Goal: Task Accomplishment & Management: Complete application form

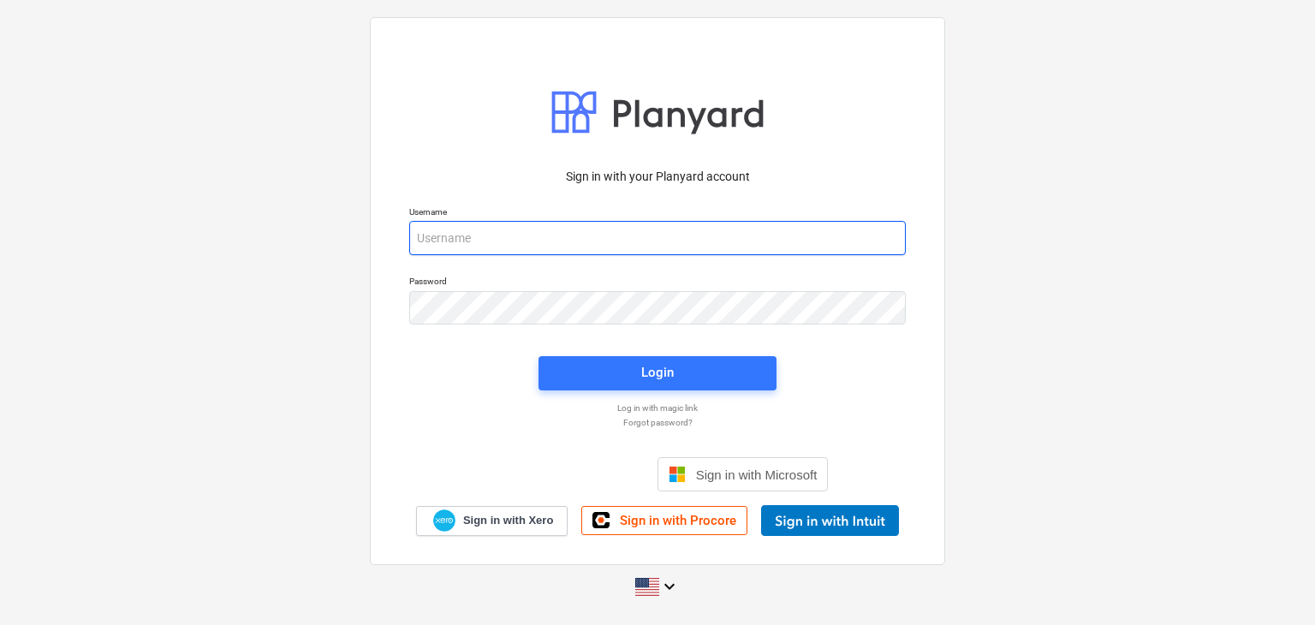
click at [418, 230] on input "email" at bounding box center [657, 238] width 496 height 34
paste input "[EMAIL_ADDRESS][DOMAIN_NAME]"
type input "[EMAIL_ADDRESS][DOMAIN_NAME]"
click at [670, 404] on p "Log in with magic link" at bounding box center [658, 407] width 514 height 11
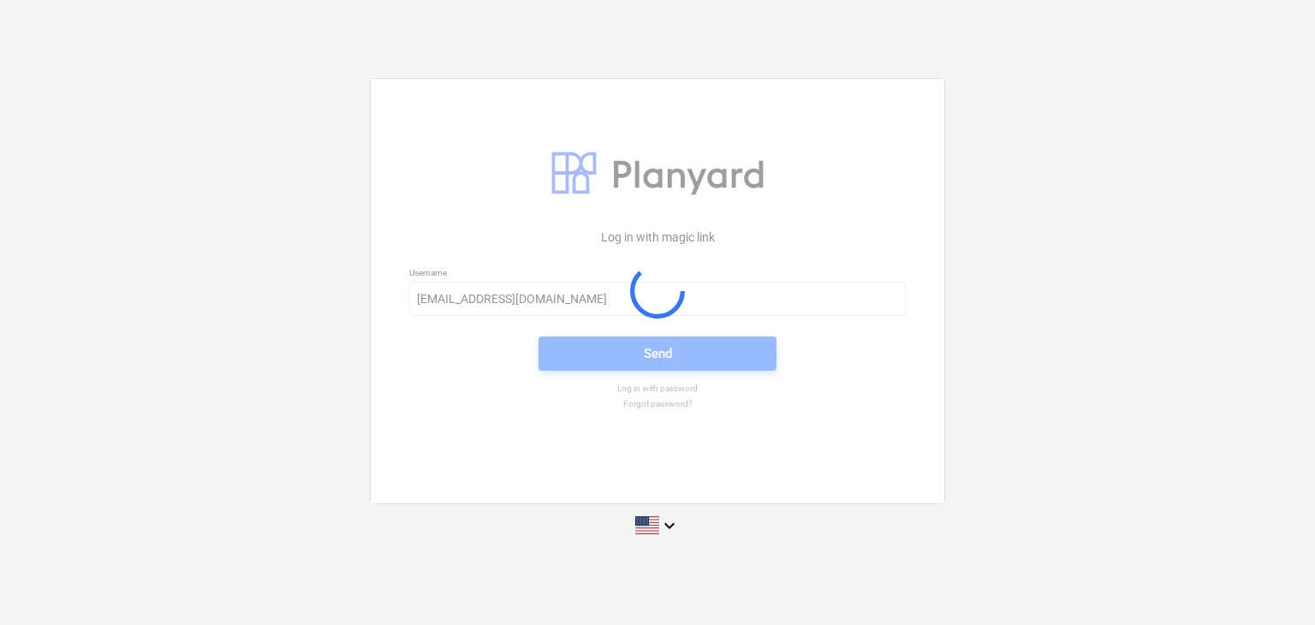
click at [669, 367] on button "Send" at bounding box center [657, 353] width 238 height 34
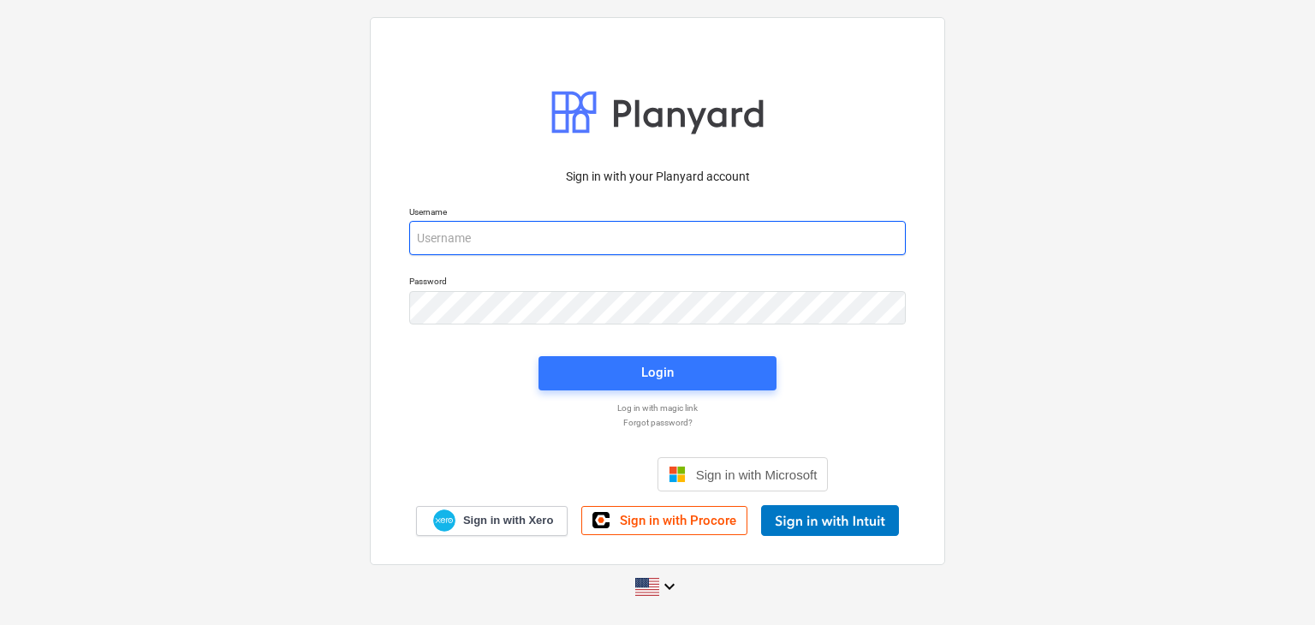
click at [437, 235] on input "email" at bounding box center [657, 238] width 496 height 34
paste input "[EMAIL_ADDRESS][DOMAIN_NAME]"
type input "[EMAIL_ADDRESS][DOMAIN_NAME]"
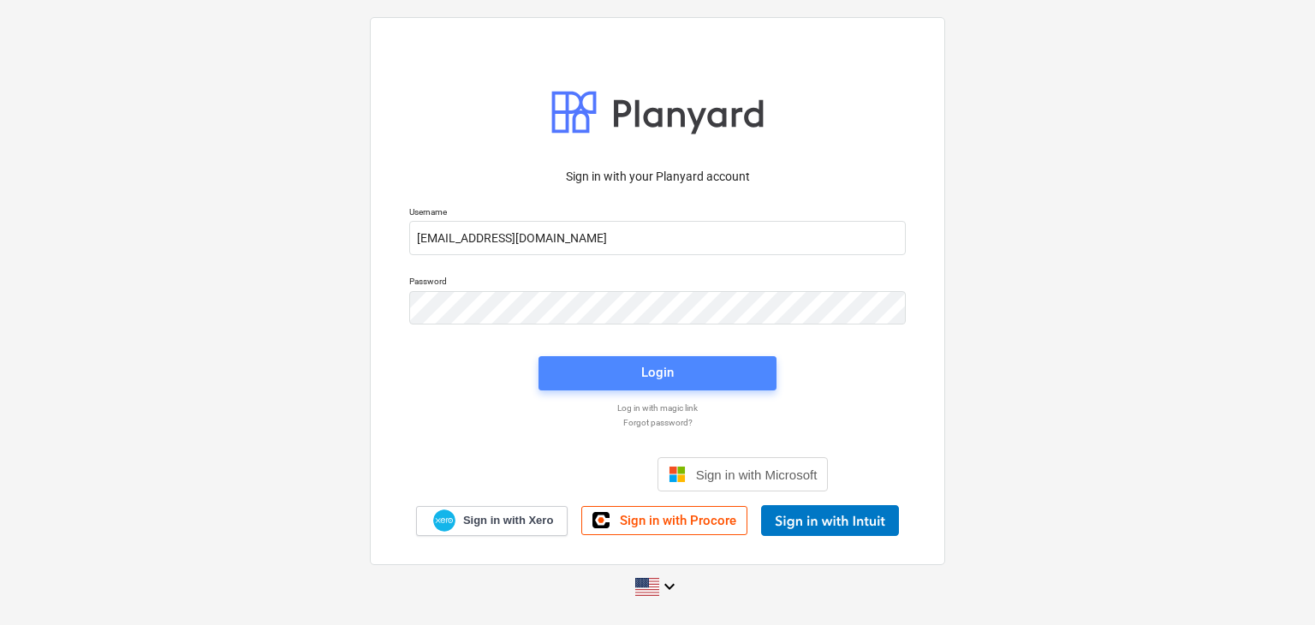
click at [596, 375] on span "Login" at bounding box center [657, 372] width 197 height 22
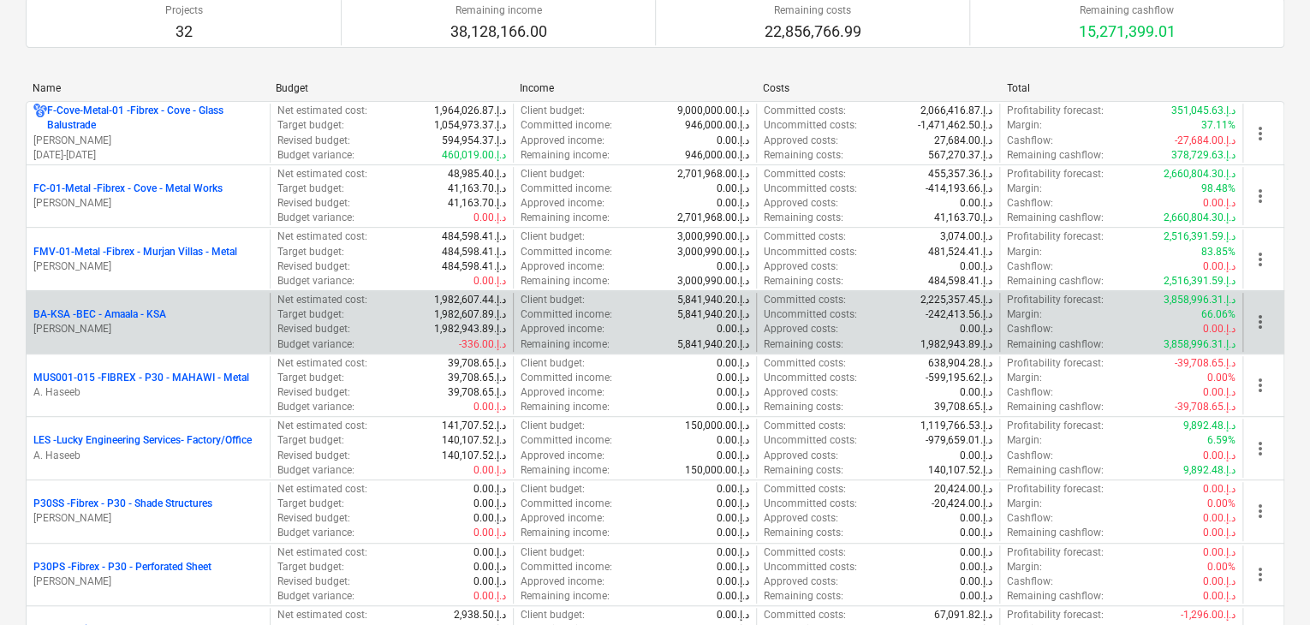
scroll to position [342, 0]
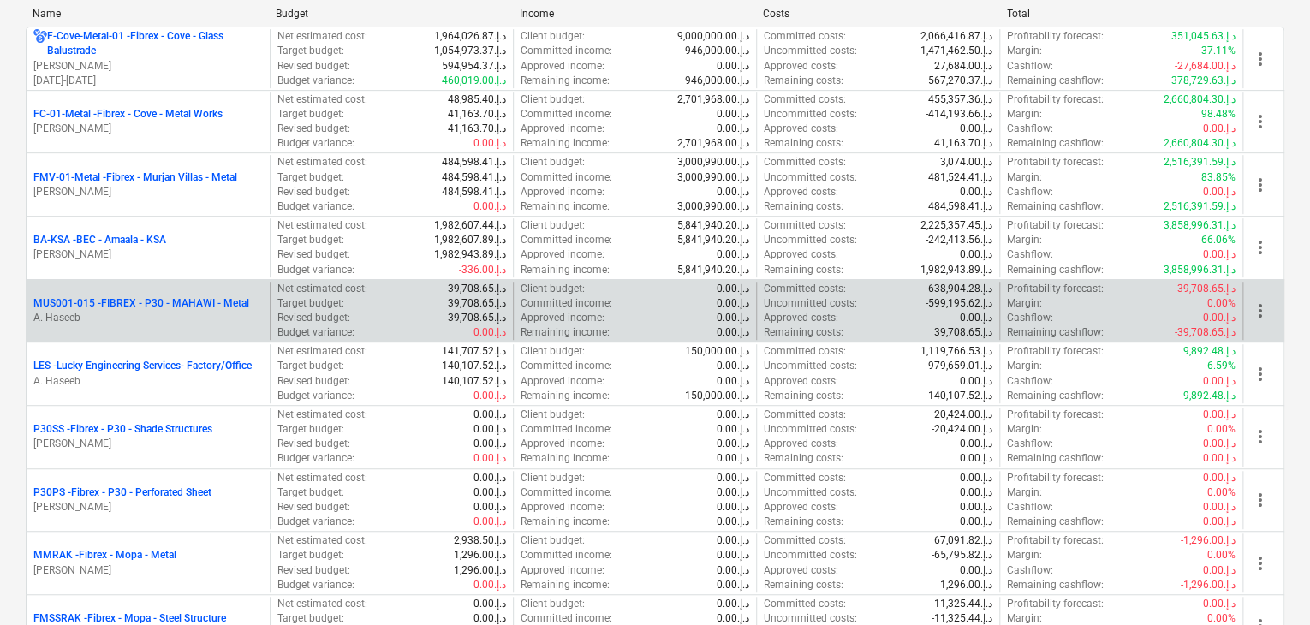
click at [209, 313] on p "A. Haseeb" at bounding box center [147, 318] width 229 height 15
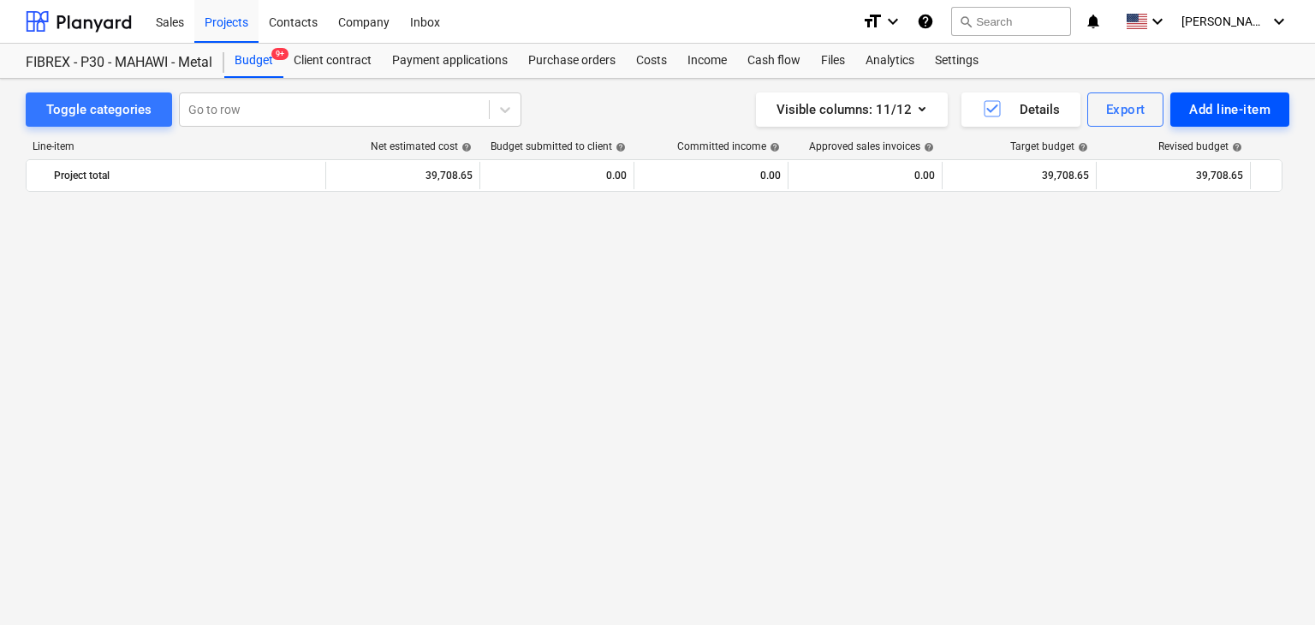
click at [1192, 110] on div "Add line-item" at bounding box center [1229, 109] width 81 height 22
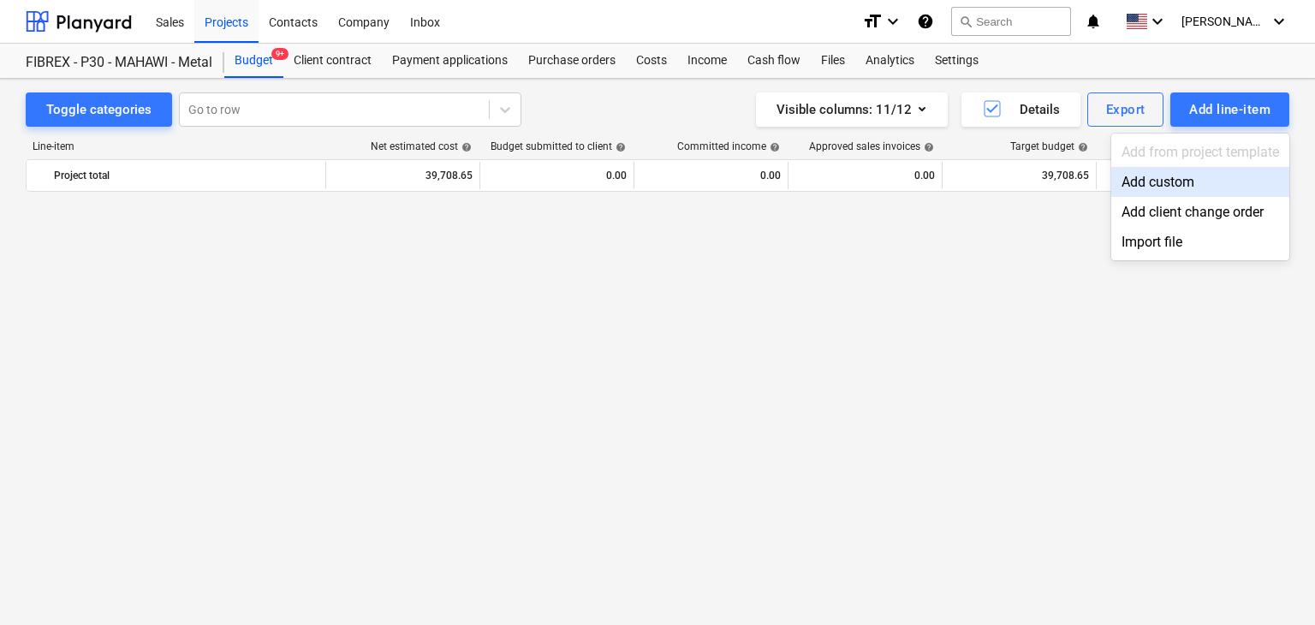
scroll to position [10070, 0]
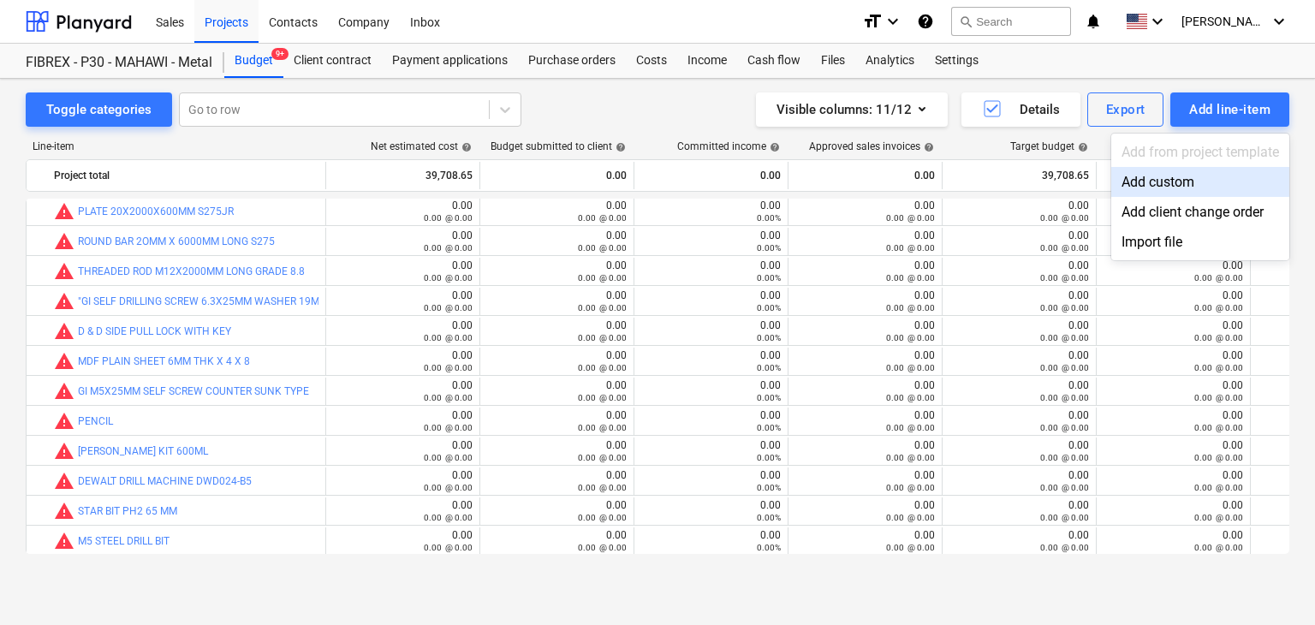
click at [1150, 179] on div "Add custom" at bounding box center [1200, 182] width 178 height 30
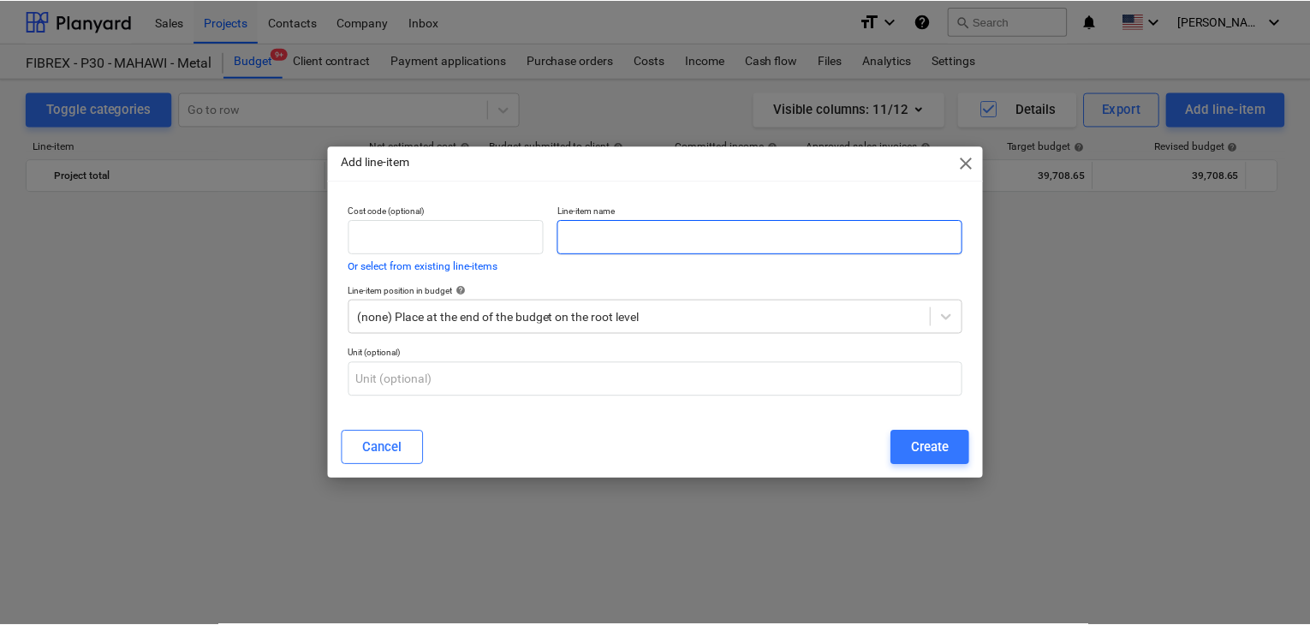
scroll to position [10070, 0]
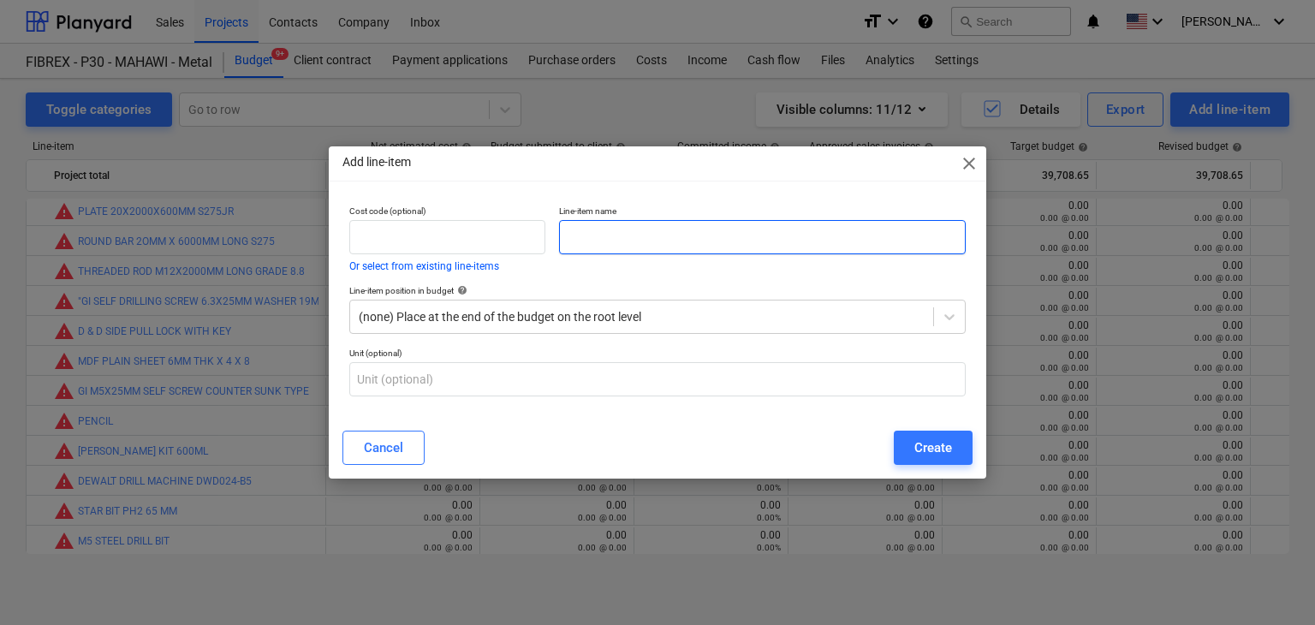
click at [592, 234] on input "text" at bounding box center [762, 237] width 407 height 34
paste input "ROUND BAR 20MM X 6000 MM LONG S275"
type input "ROUND BAR 20MM X 6000 MM LONG S275"
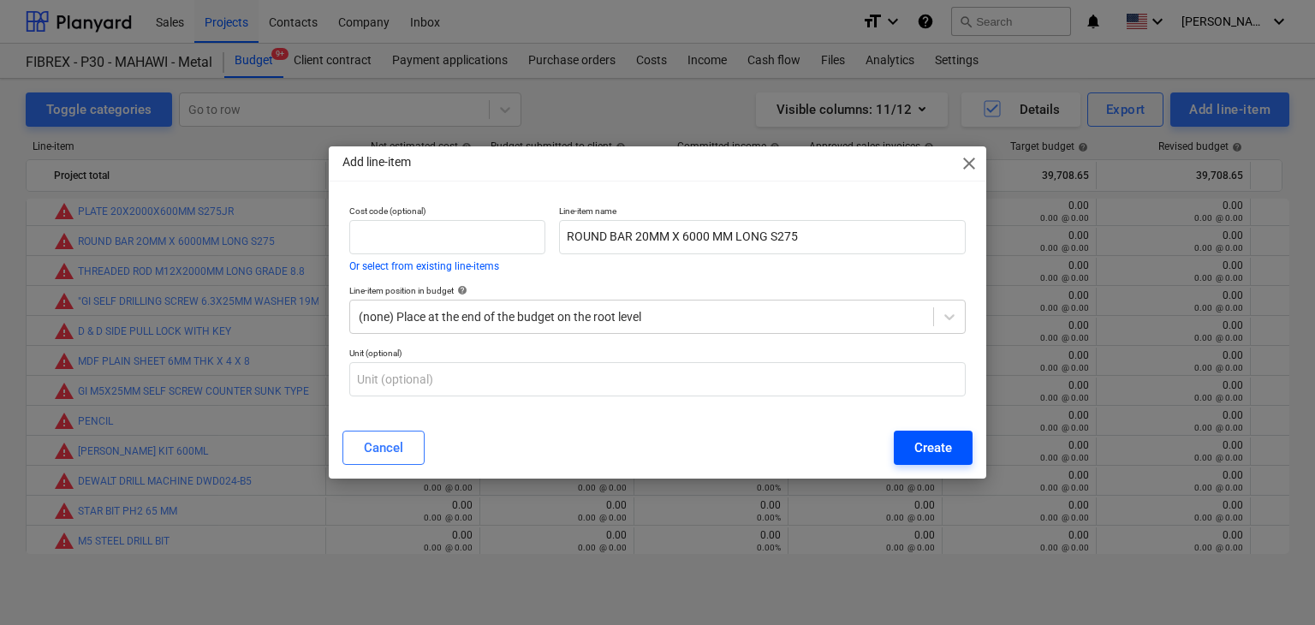
click at [931, 447] on div "Create" at bounding box center [933, 448] width 38 height 22
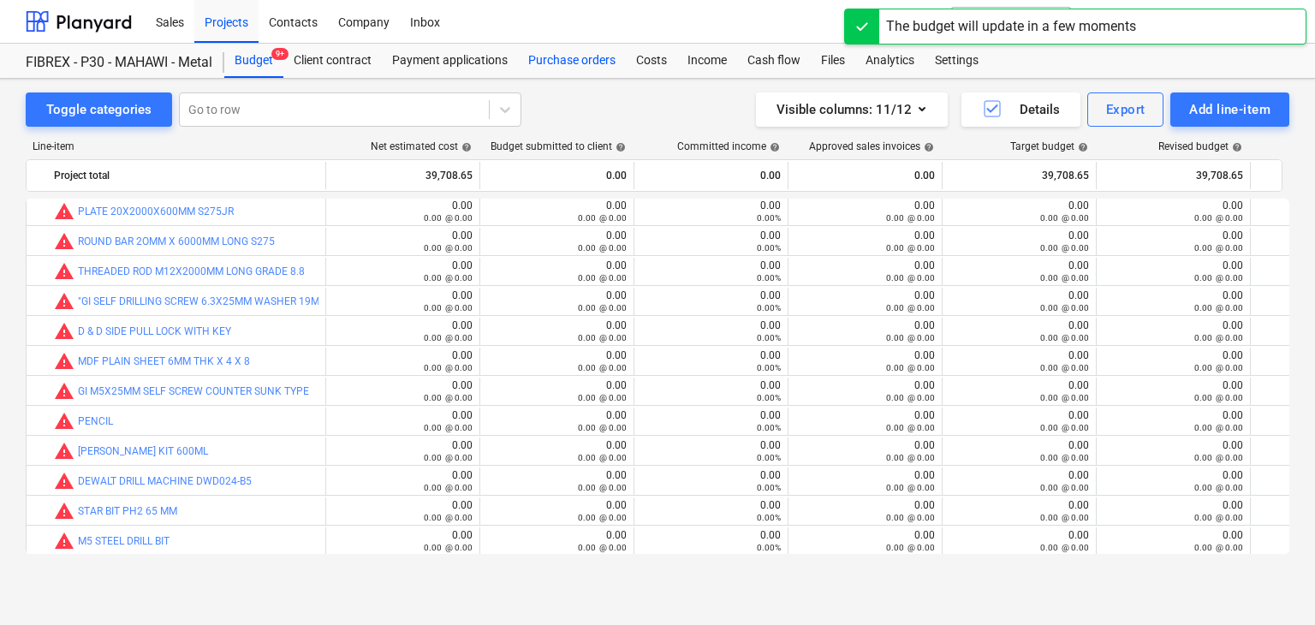
click at [578, 59] on div "Purchase orders" at bounding box center [572, 61] width 108 height 34
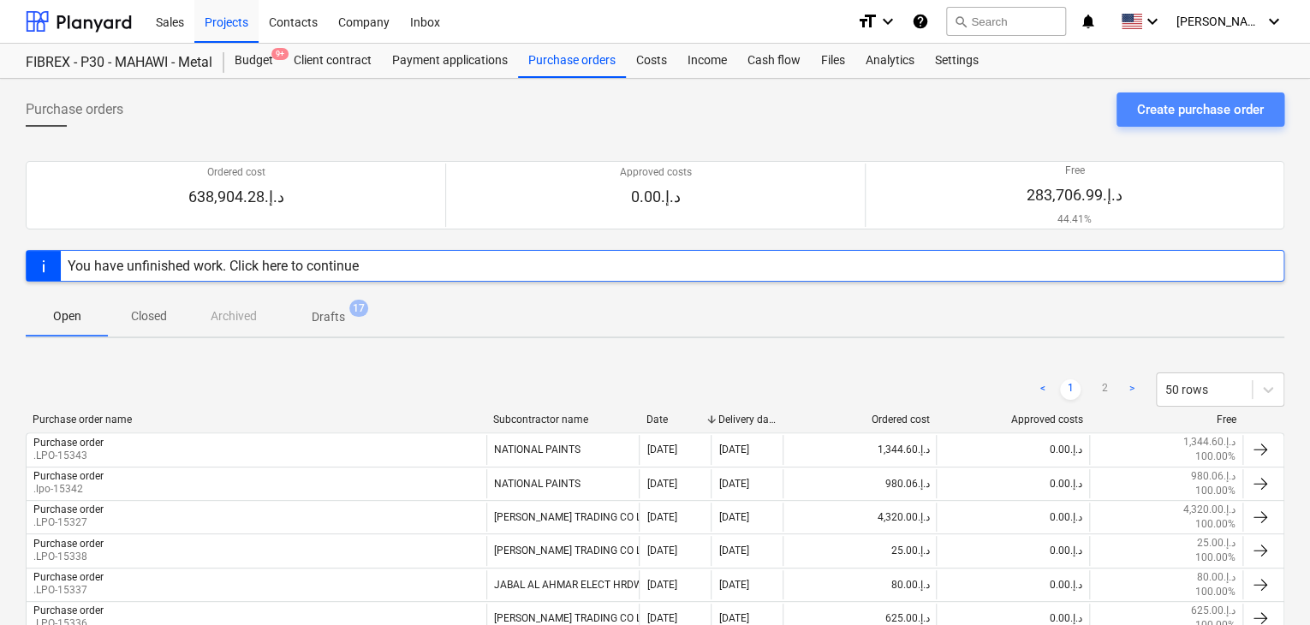
click at [1195, 113] on div "Create purchase order" at bounding box center [1200, 109] width 127 height 22
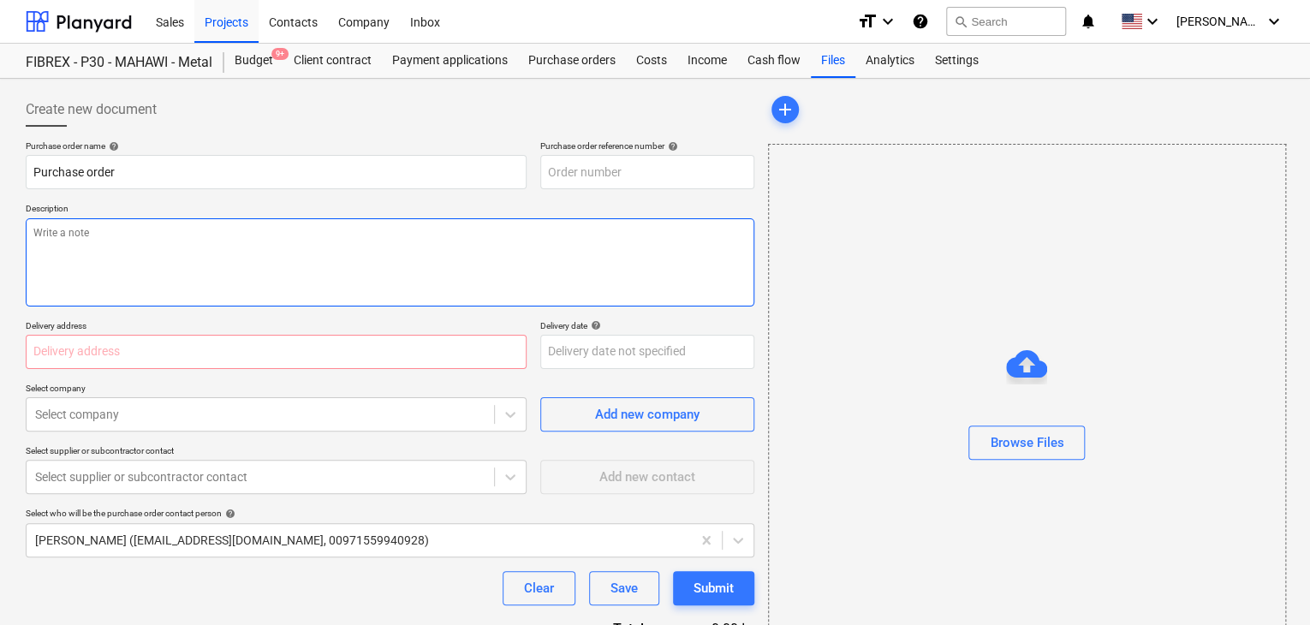
click at [582, 228] on textarea at bounding box center [390, 262] width 728 height 88
type textarea "x"
type input "MUS001-015-PO-278"
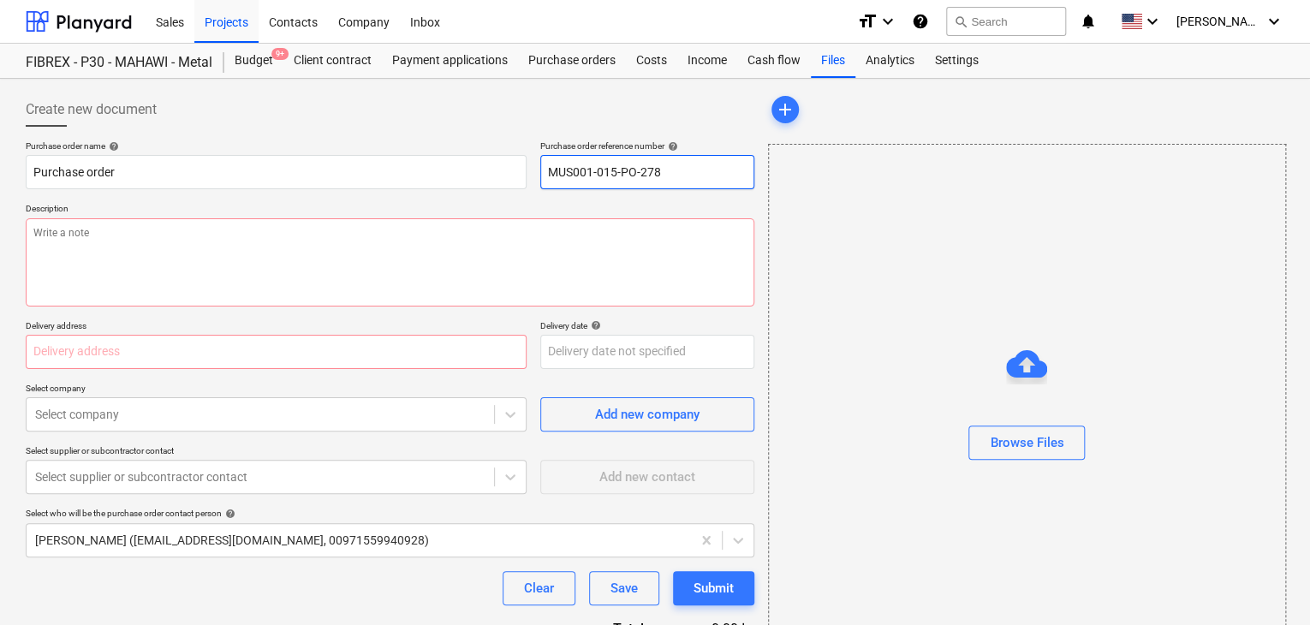
drag, startPoint x: 666, startPoint y: 170, endPoint x: 527, endPoint y: 172, distance: 138.7
click at [527, 172] on div "Purchase order name help Purchase order Purchase order reference number help MU…" at bounding box center [390, 164] width 728 height 49
type textarea "x"
type input "."
type textarea "x"
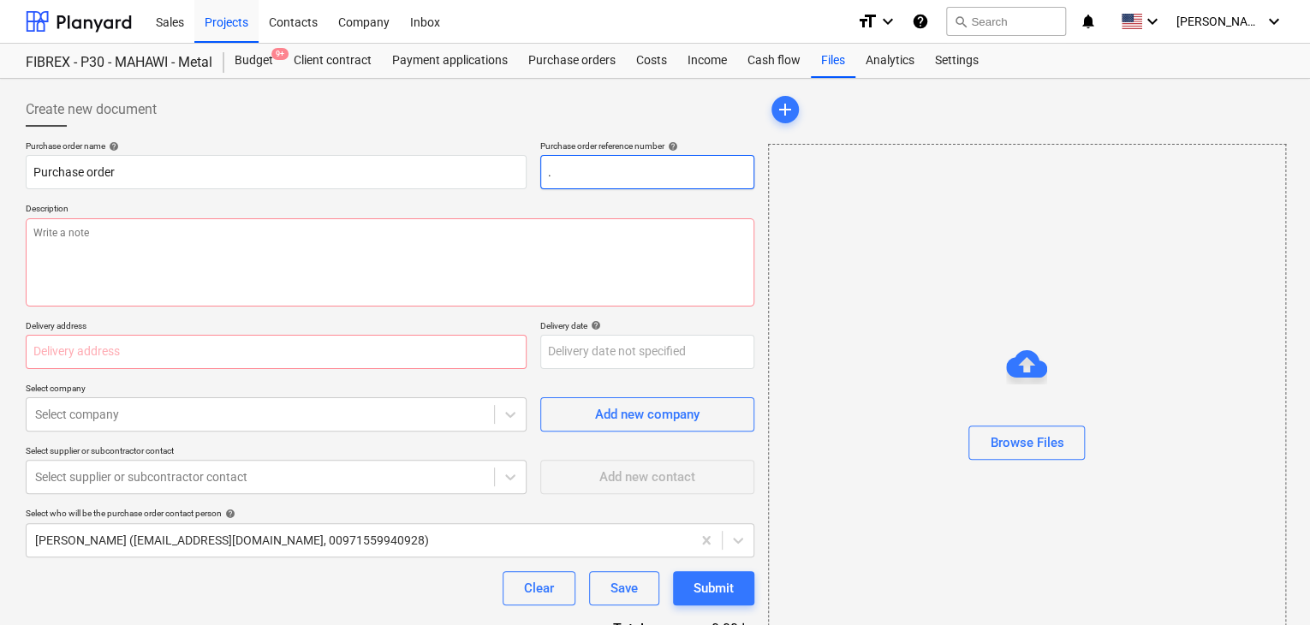
type input ".L"
type textarea "x"
type input ".LP"
type textarea "x"
type input ".LPO"
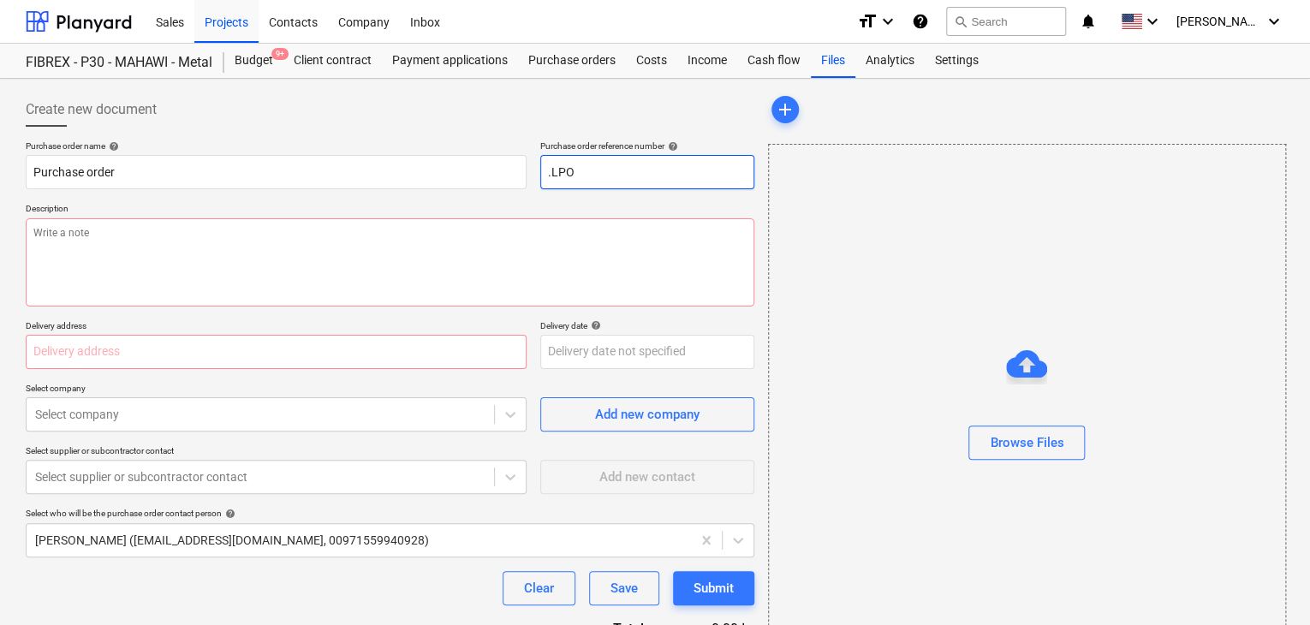
type textarea "x"
type input ".LPO-"
type textarea "x"
type input ".LPO-1"
type textarea "x"
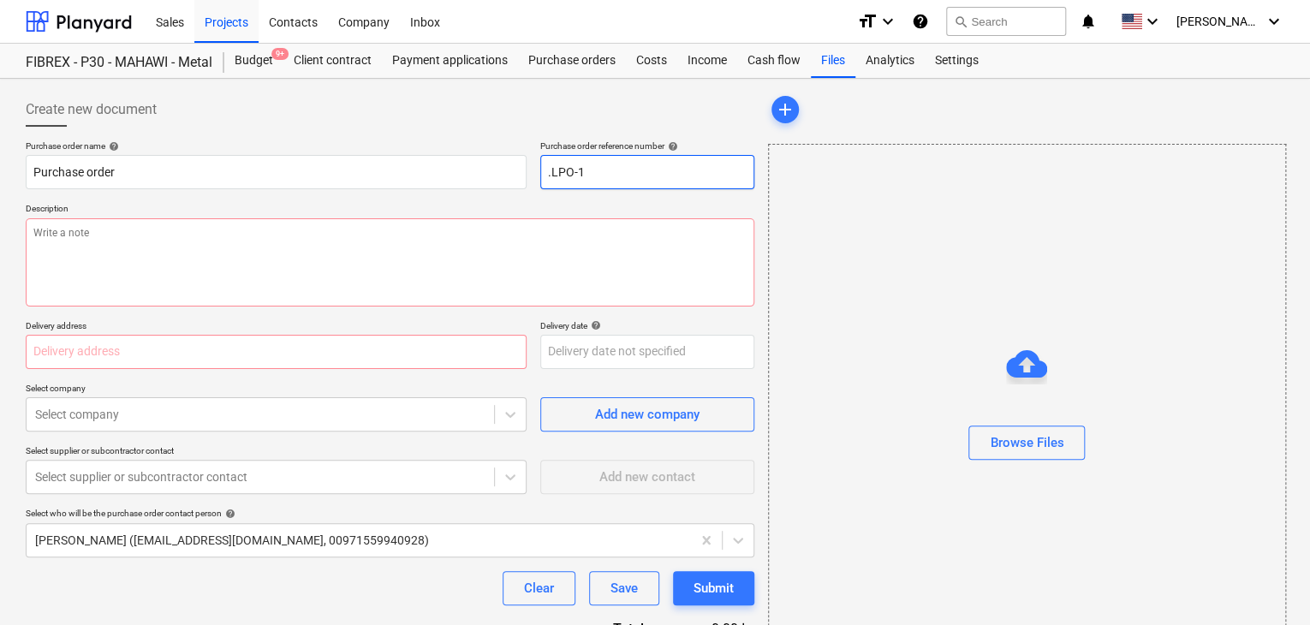
type input ".LPO-15"
type textarea "x"
type input ".LPO-153"
type textarea "x"
type input ".LPO-1534"
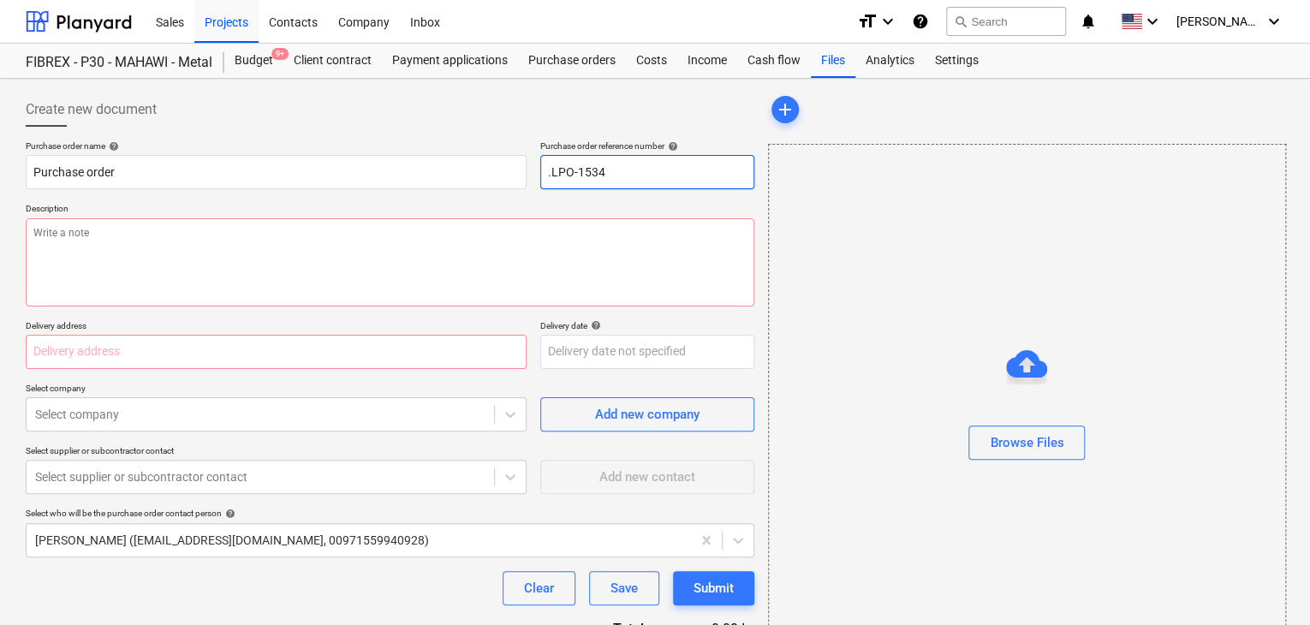
type textarea "x"
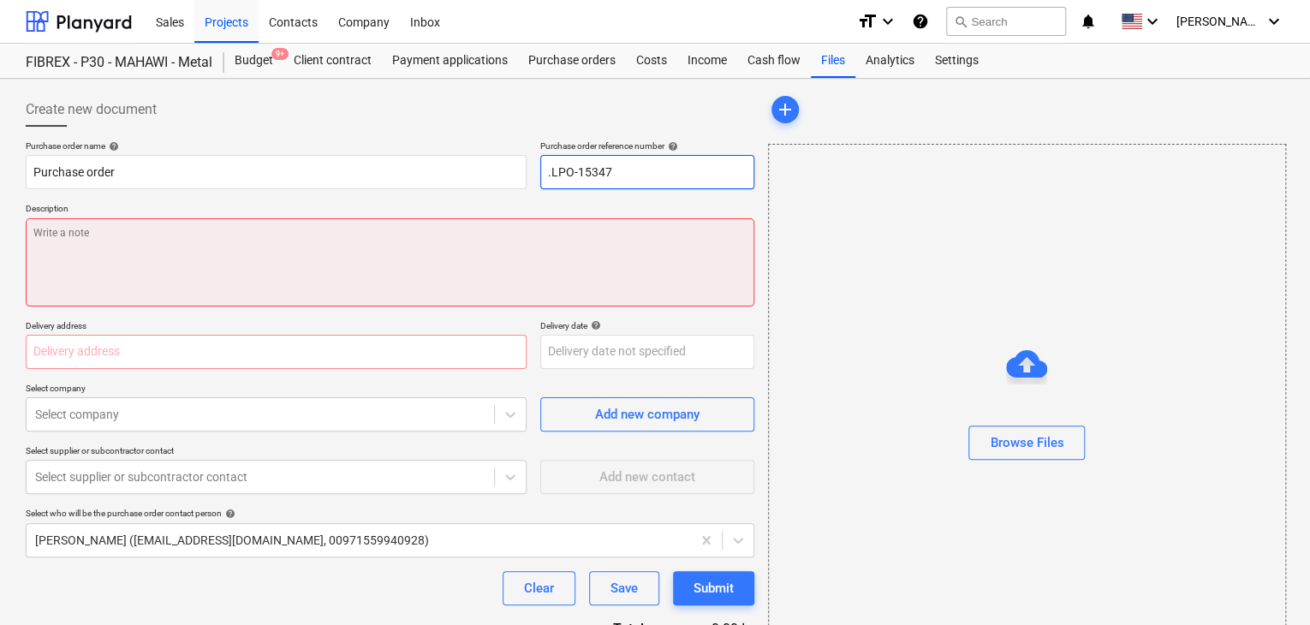
type input ".LPO-15347"
click at [270, 237] on textarea at bounding box center [390, 262] width 728 height 88
type textarea "x"
type textarea "2"
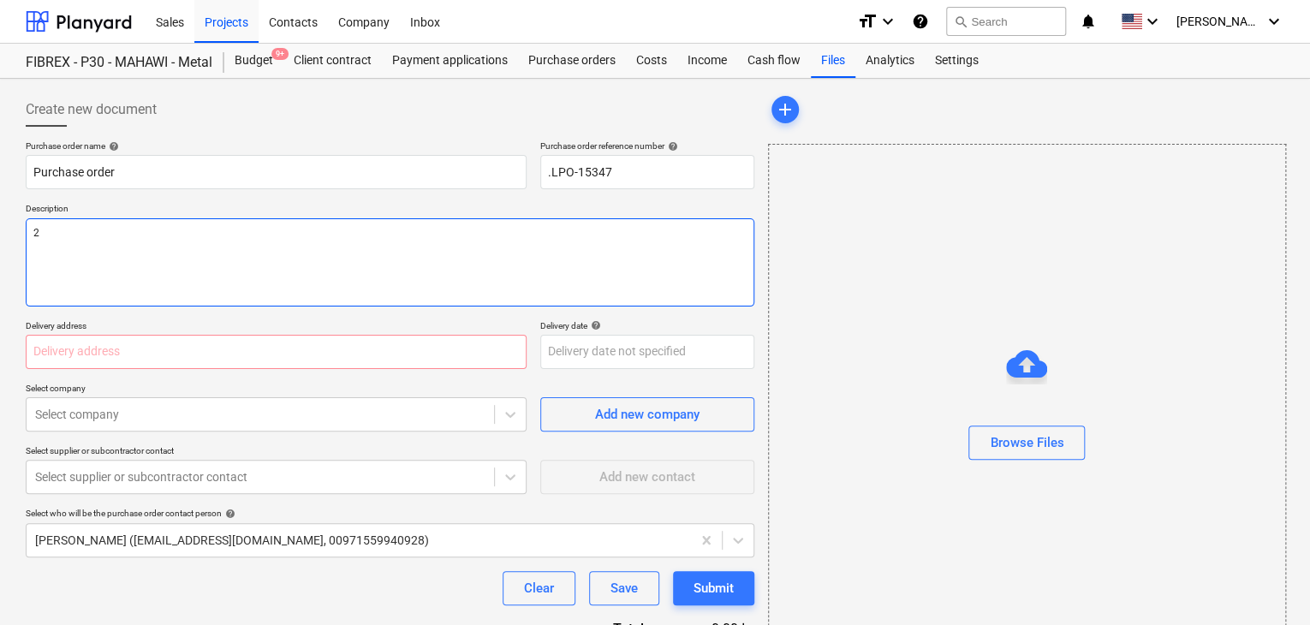
type textarea "x"
type textarea "21"
type textarea "x"
type textarea "21/"
type textarea "x"
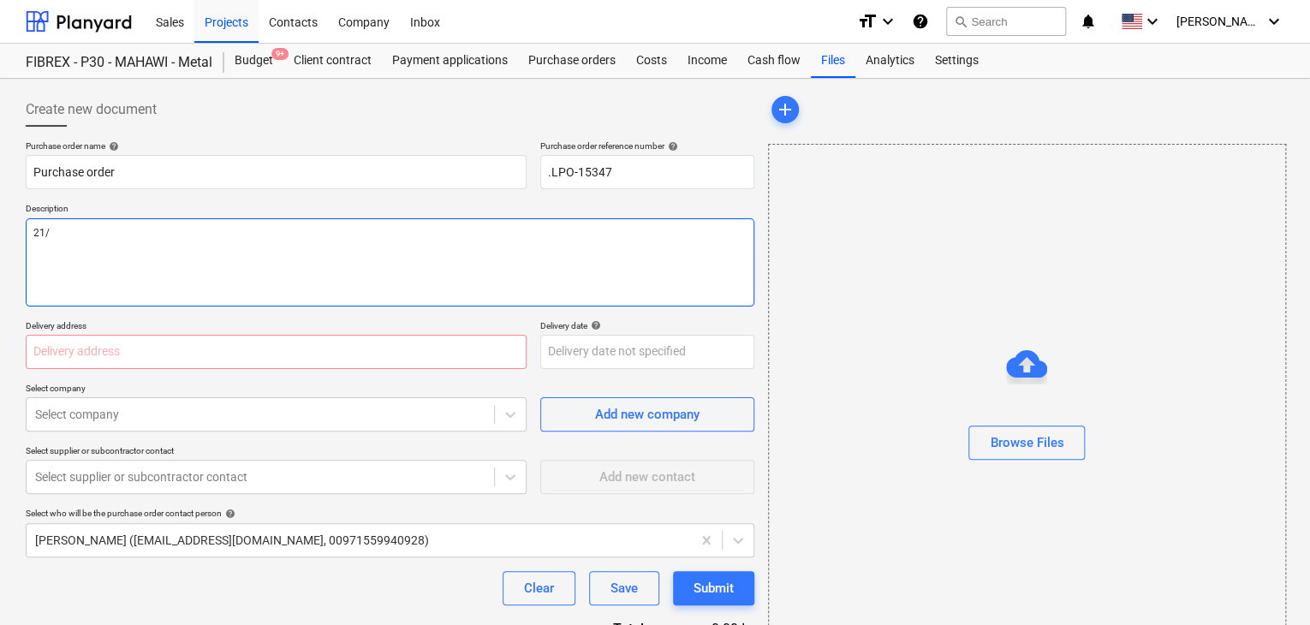
type textarea "21/A"
type textarea "x"
type textarea "21/AU"
type textarea "x"
type textarea "21/AUG"
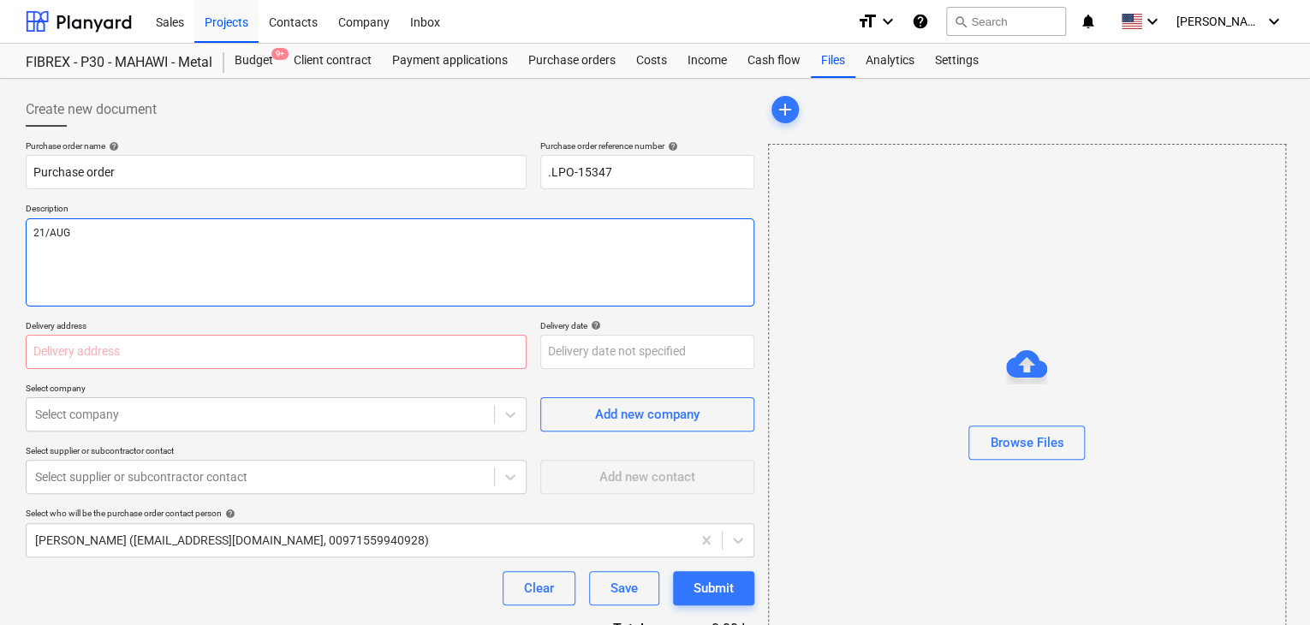
type textarea "x"
type textarea "21/AUG/"
type textarea "x"
type textarea "21/[DATE]"
type textarea "x"
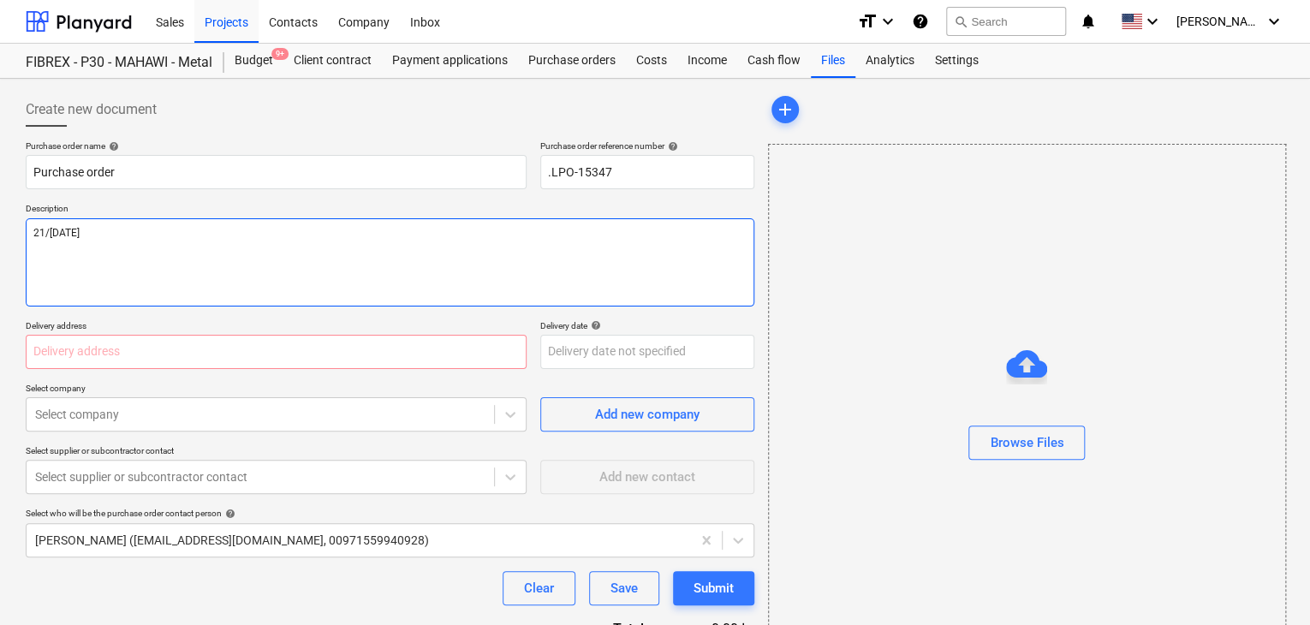
type textarea "[DATE]"
type textarea "x"
type textarea "[DATE]"
type textarea "x"
type textarea "[DATE]"
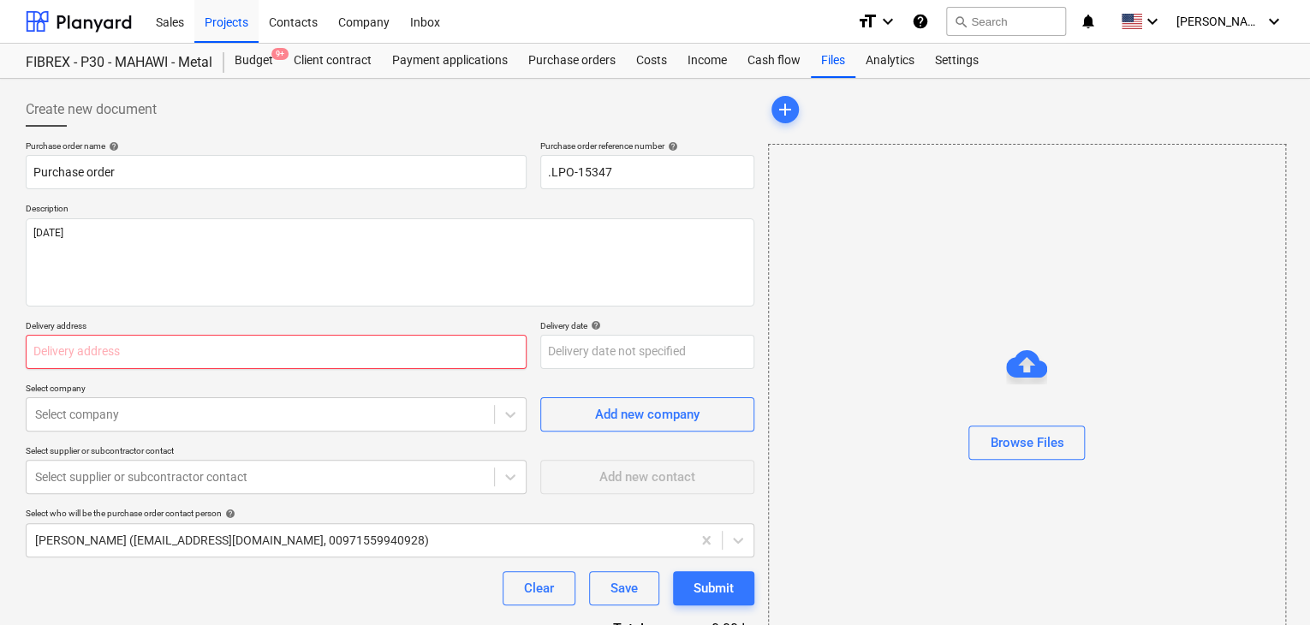
click at [79, 348] on input "text" at bounding box center [276, 352] width 501 height 34
type textarea "x"
type input "L"
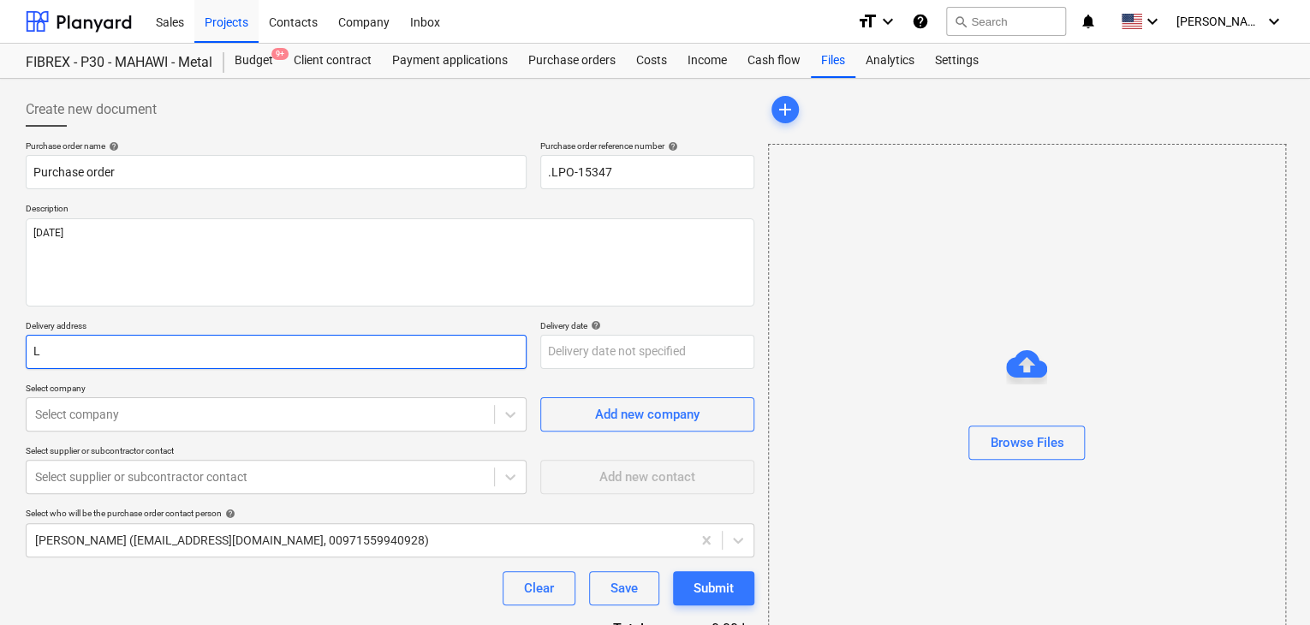
type textarea "x"
type input "LU"
type textarea "x"
type input "LUC"
type textarea "x"
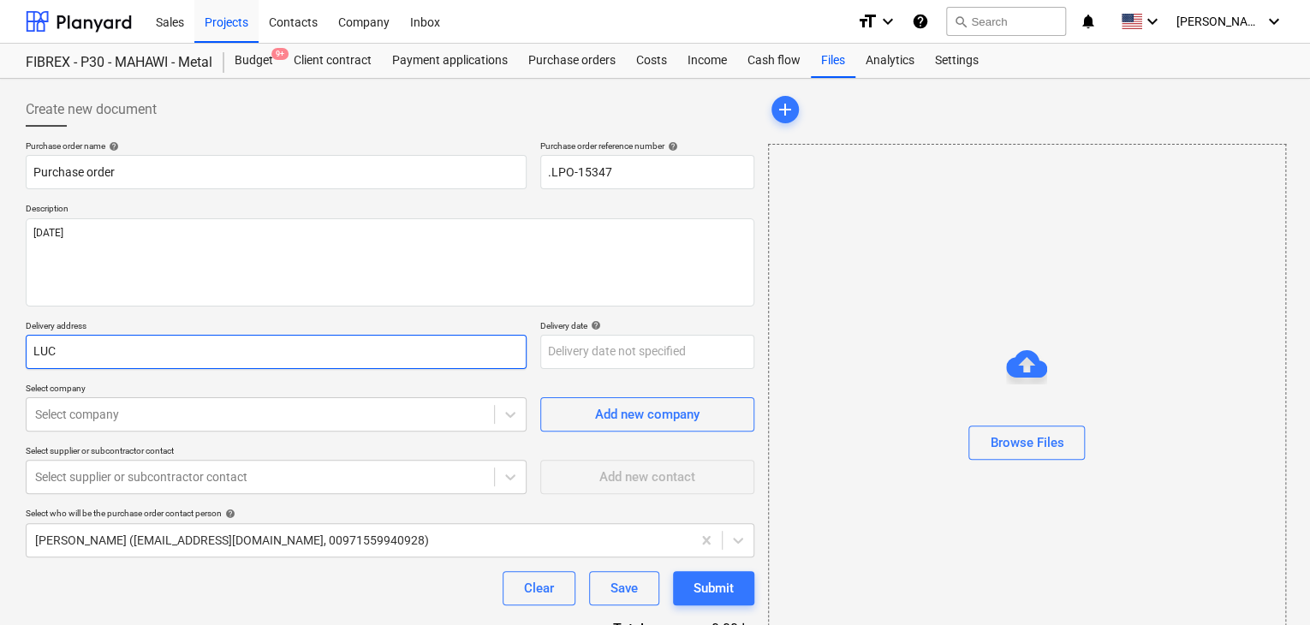
type input "LUCK"
type textarea "x"
type input "LUCKY"
type textarea "x"
type input "LUCKY"
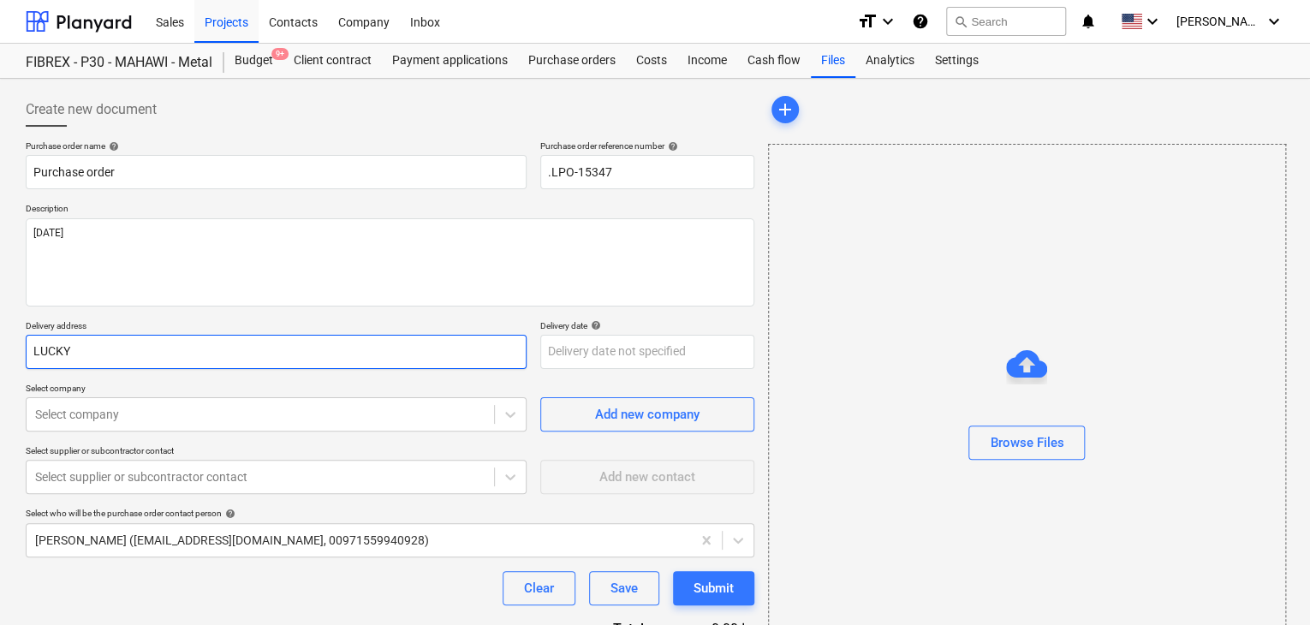
type textarea "x"
type input "LUCKY E"
type textarea "x"
type input "LUCKY EN"
type textarea "x"
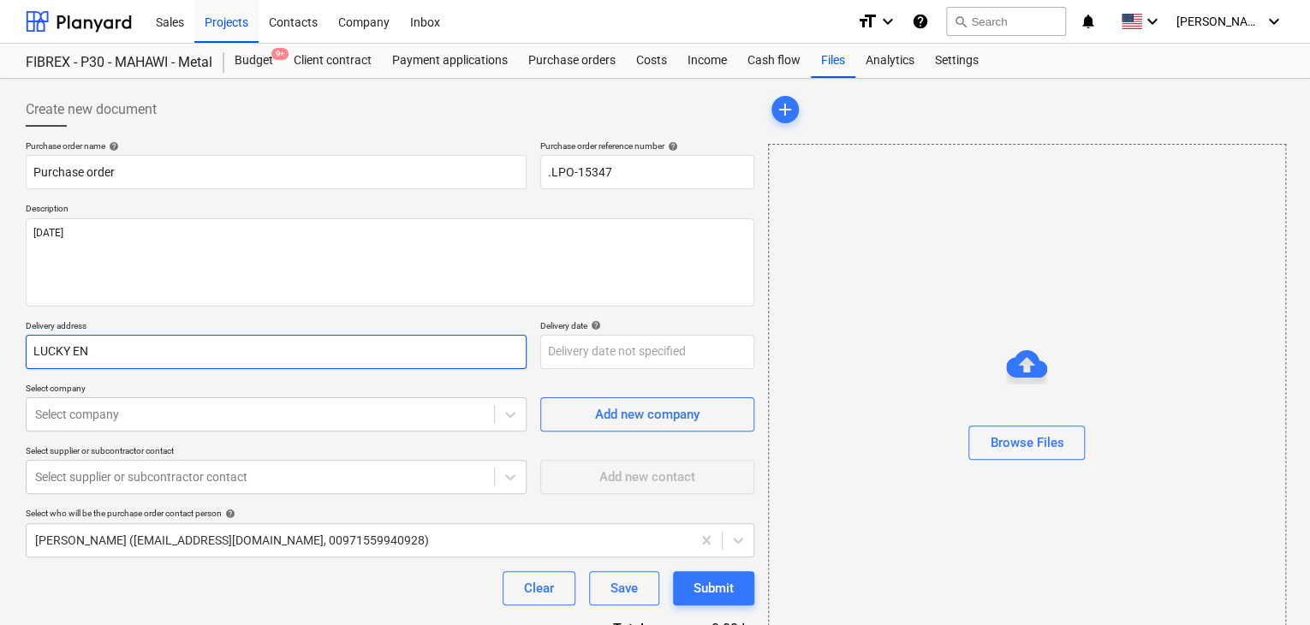
type input "LUCKY ENG"
type textarea "x"
type input "LUCKY ENGI"
type textarea "x"
type input "LUCKY ENGIN"
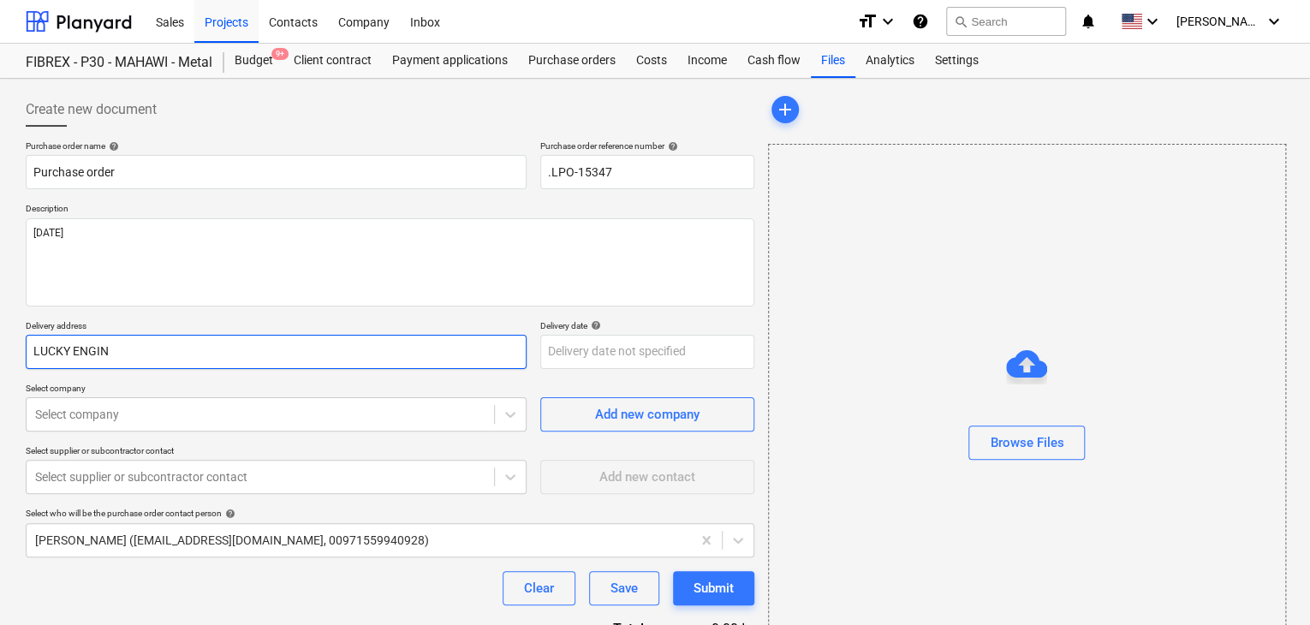
type textarea "x"
type input "LUCKY ENGINE"
type textarea "x"
type input "LUCKY ENGINEE"
type textarea "x"
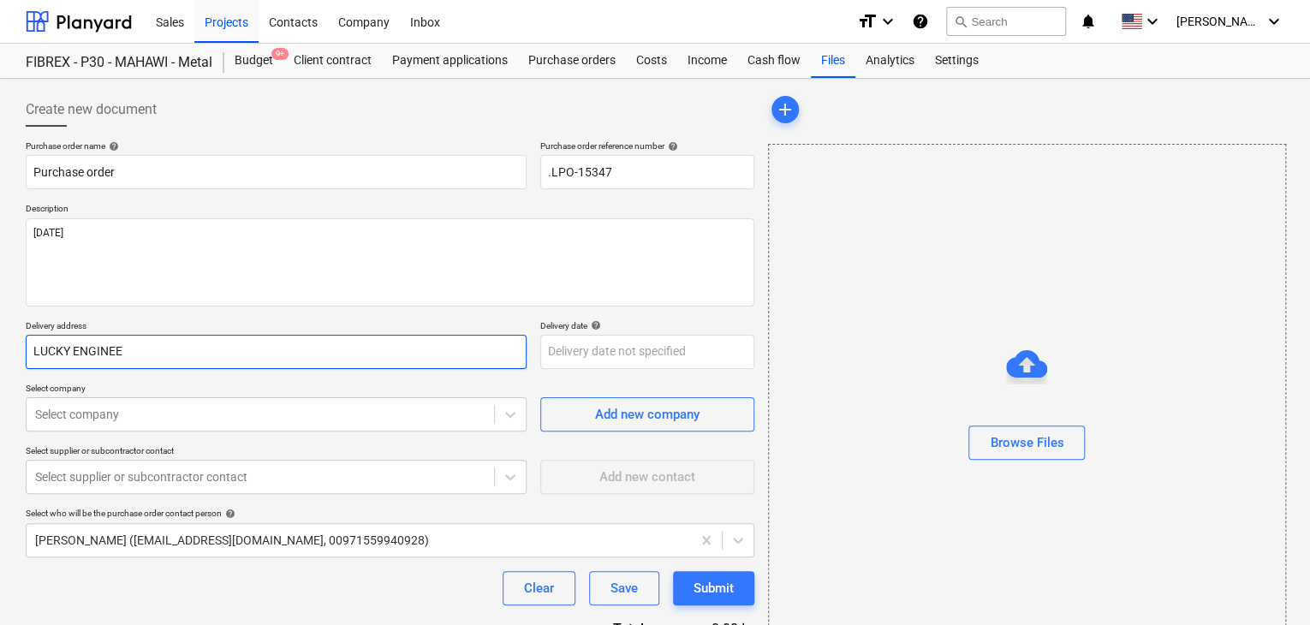
type input "LUCKY ENGINEER"
type textarea "x"
type input "LUCKY ENGINEERI"
type textarea "x"
type input "LUCKY ENGINEERIN"
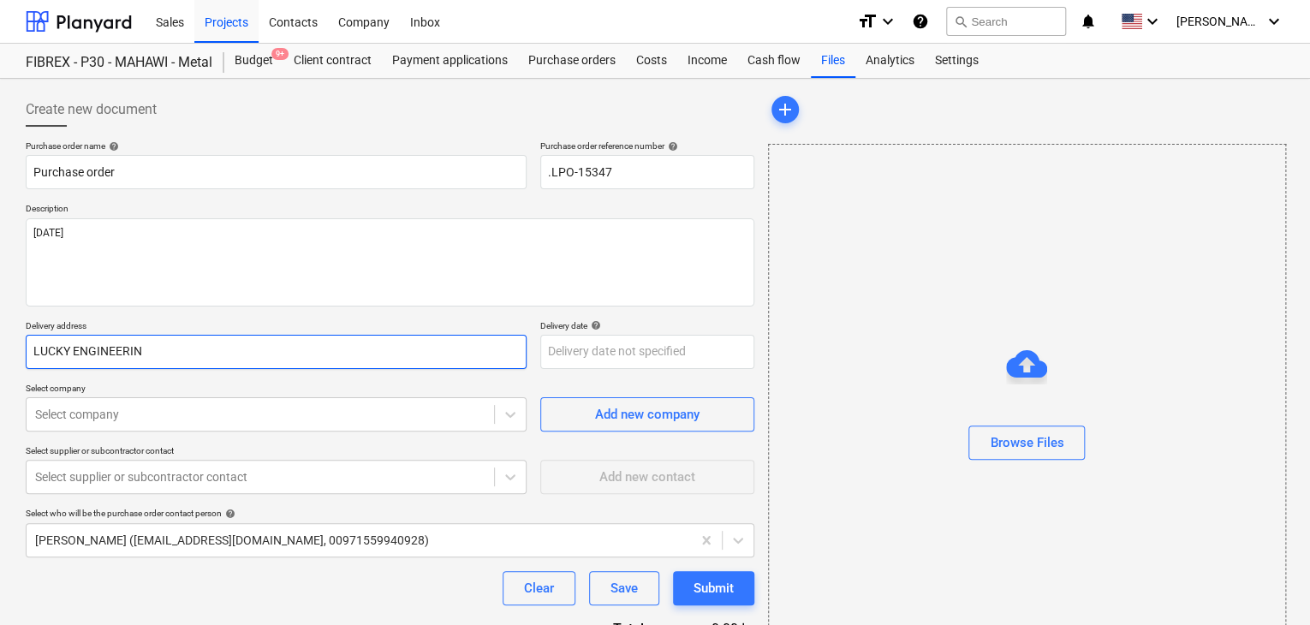
type textarea "x"
type input "LUCKY ENGINEERING"
type textarea "x"
type input "LUCKY ENGINEERING"
type textarea "x"
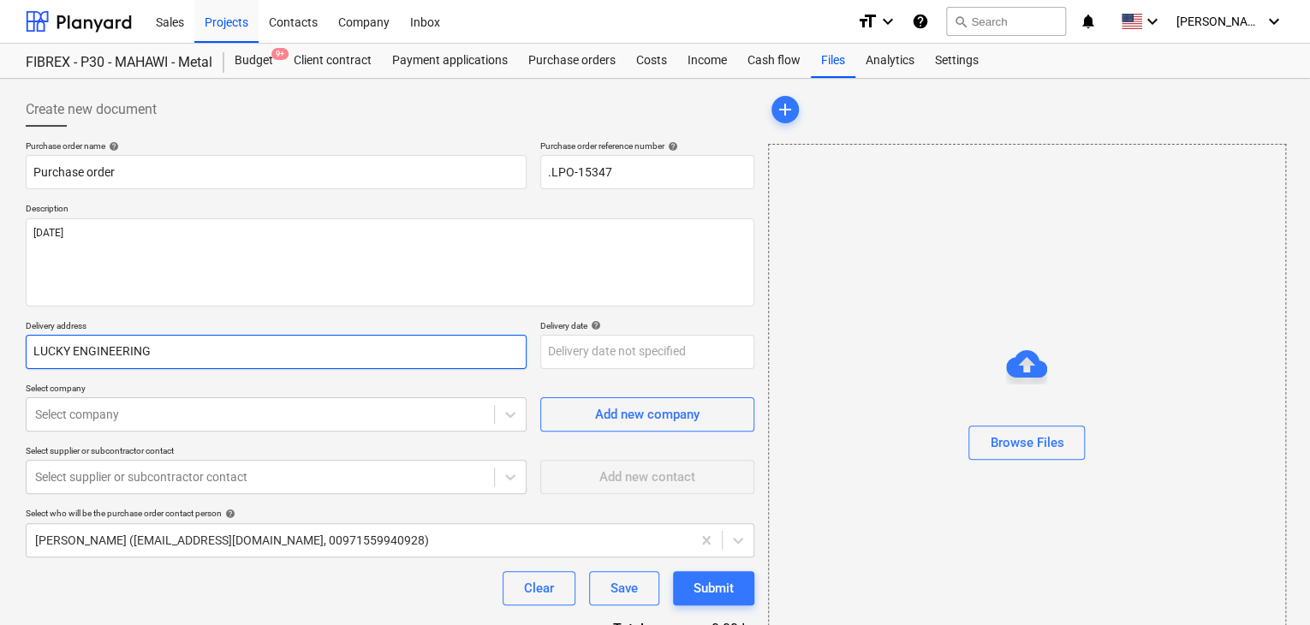
type input "LUCKY ENGINEERING S"
type textarea "x"
type input "LUCKY ENGINEERING SE"
type textarea "x"
type input "LUCKY ENGINEERING SER"
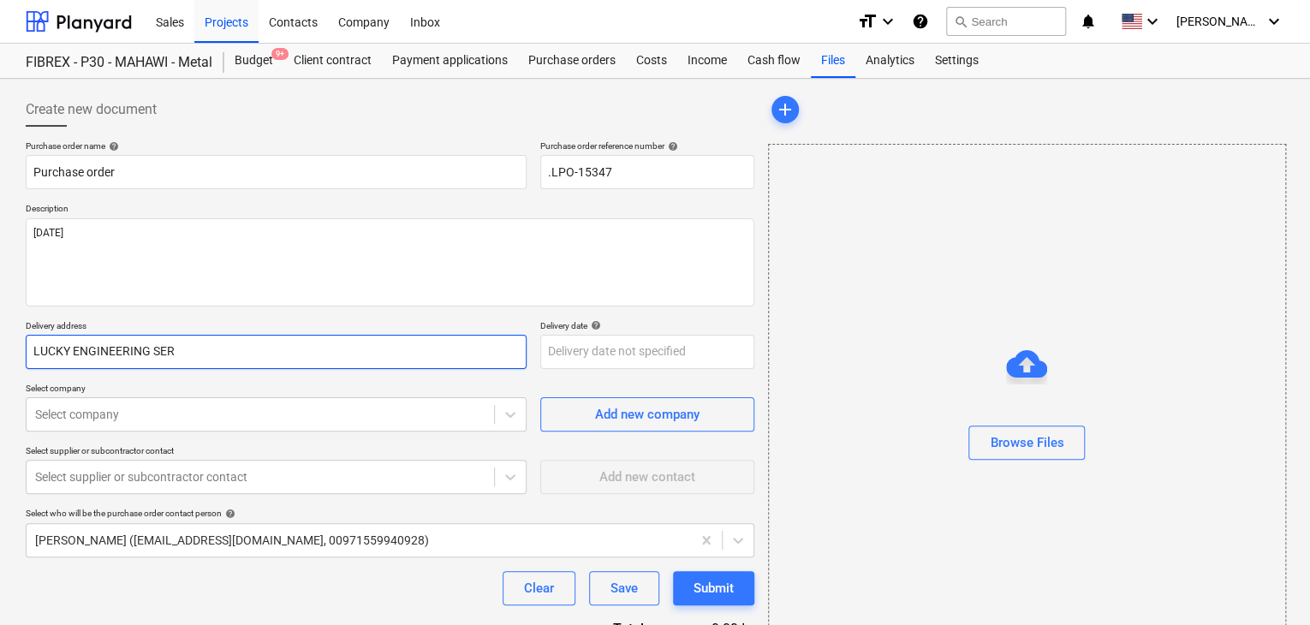
type textarea "x"
type input "LUCKY ENGINEERING SERV"
type textarea "x"
type input "LUCKY ENGINEERING SERVI"
type textarea "x"
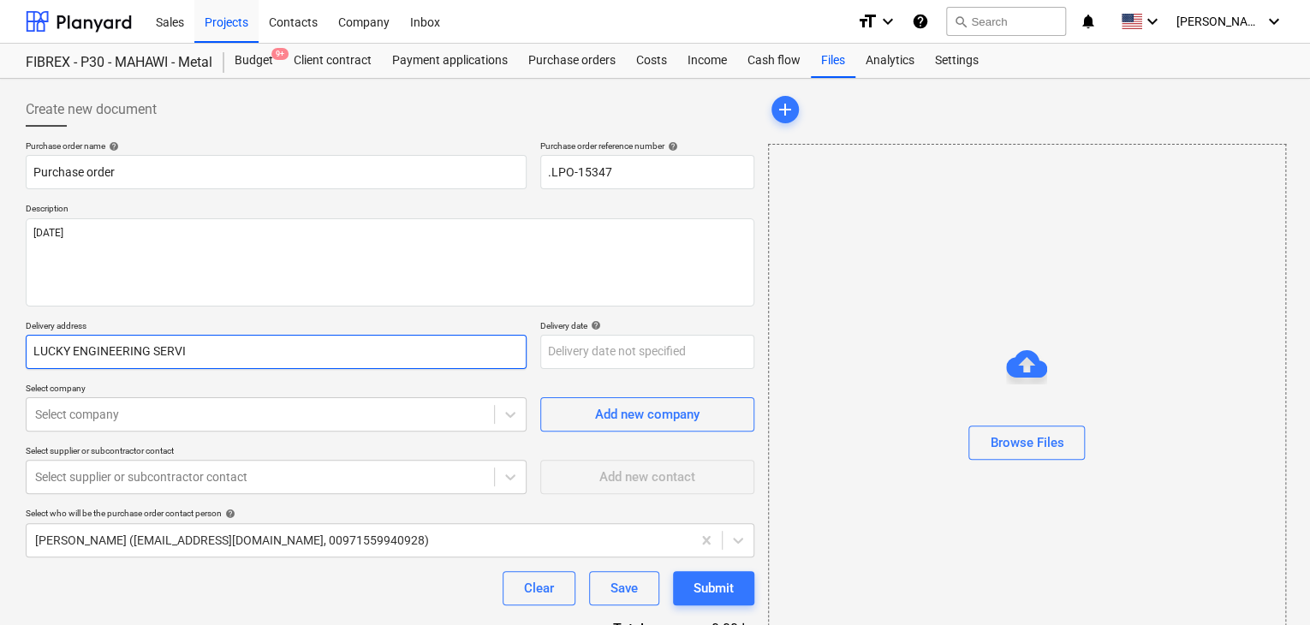
type input "LUCKY ENGINEERING SERVIC"
type textarea "x"
type input "LUCKY ENGINEERING SERVICE"
type textarea "x"
type input "LUCKY ENGINEERING SERVICES"
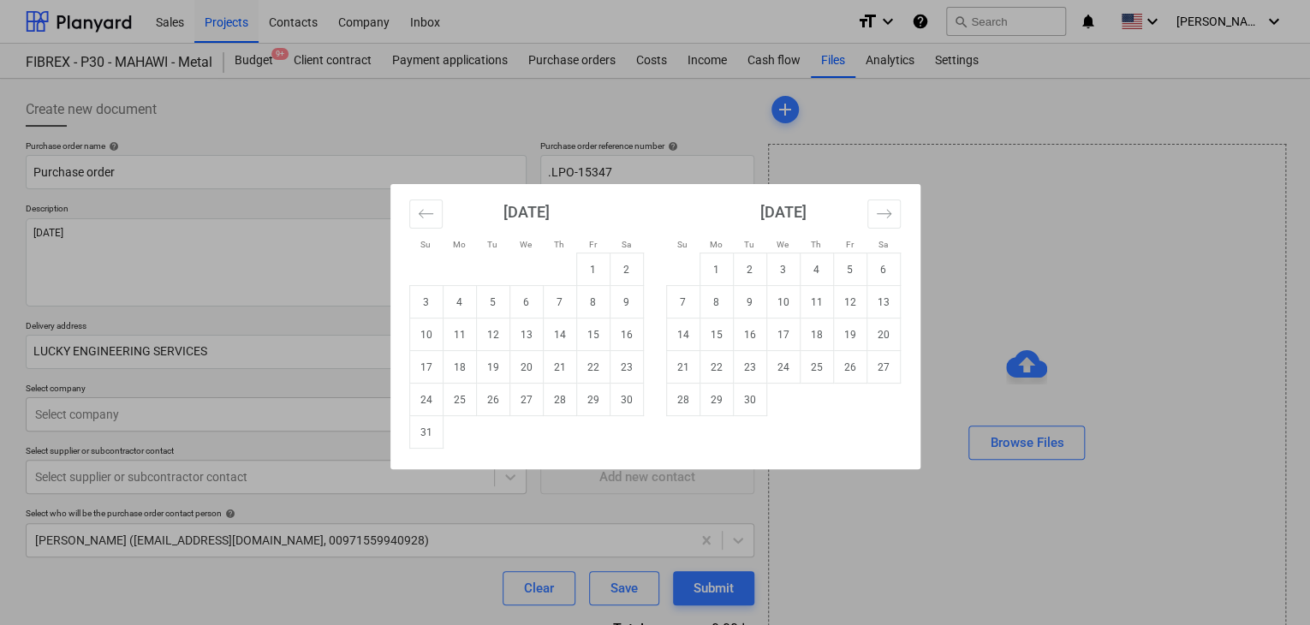
click at [609, 339] on body "Sales Projects Contacts Company Inbox format_size keyboard_arrow_down help sear…" at bounding box center [655, 312] width 1310 height 625
drag, startPoint x: 420, startPoint y: 431, endPoint x: 400, endPoint y: 431, distance: 20.5
click at [421, 431] on td "31" at bounding box center [425, 432] width 33 height 33
type textarea "x"
type input "[DATE]"
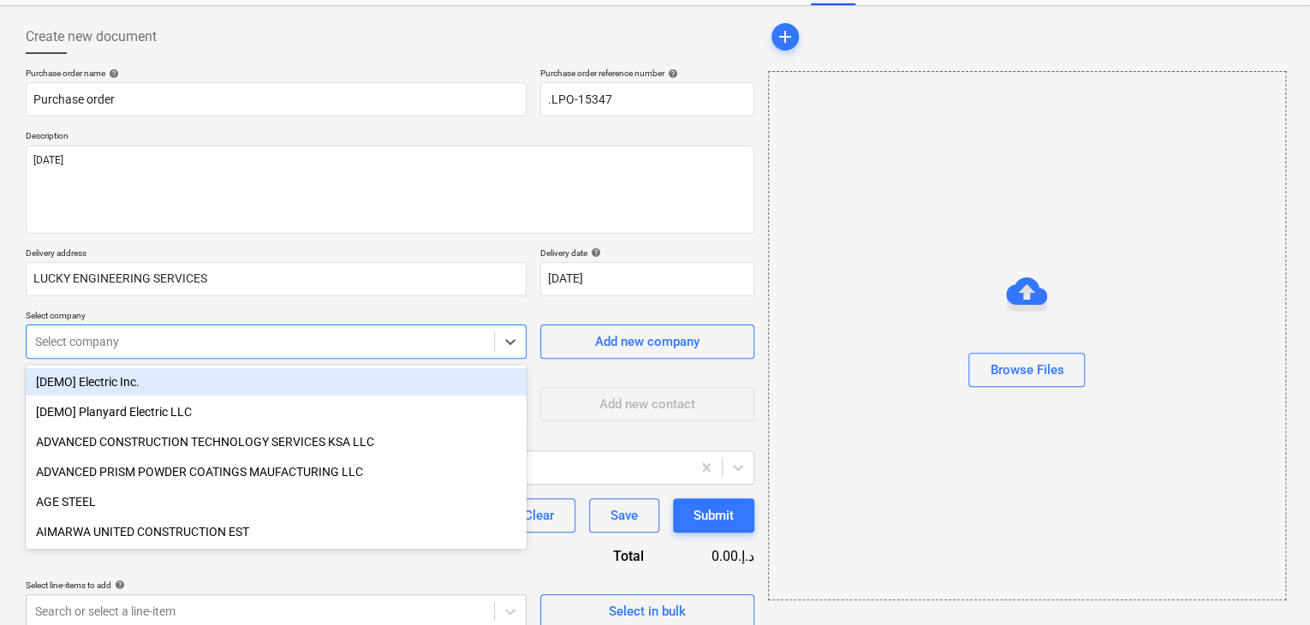
click at [196, 398] on body "Sales Projects Contacts Company Inbox format_size keyboard_arrow_down help sear…" at bounding box center [655, 239] width 1310 height 625
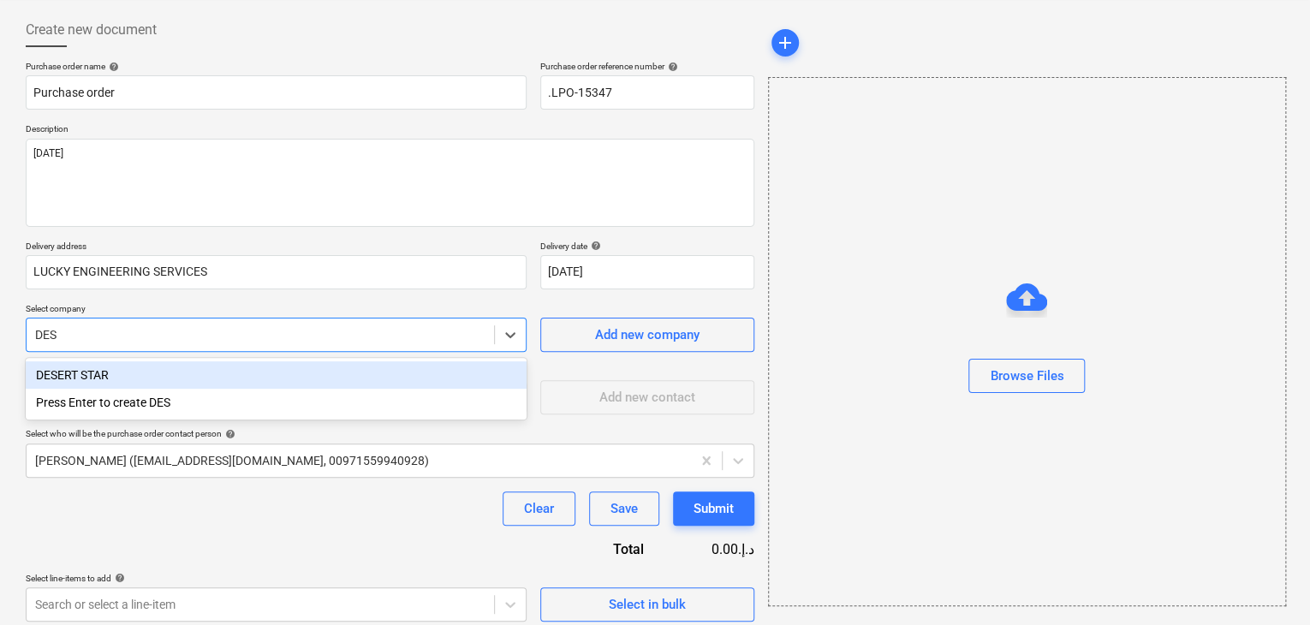
type input "DESE"
click at [223, 375] on div "DESERT STAR" at bounding box center [276, 374] width 501 height 27
type textarea "x"
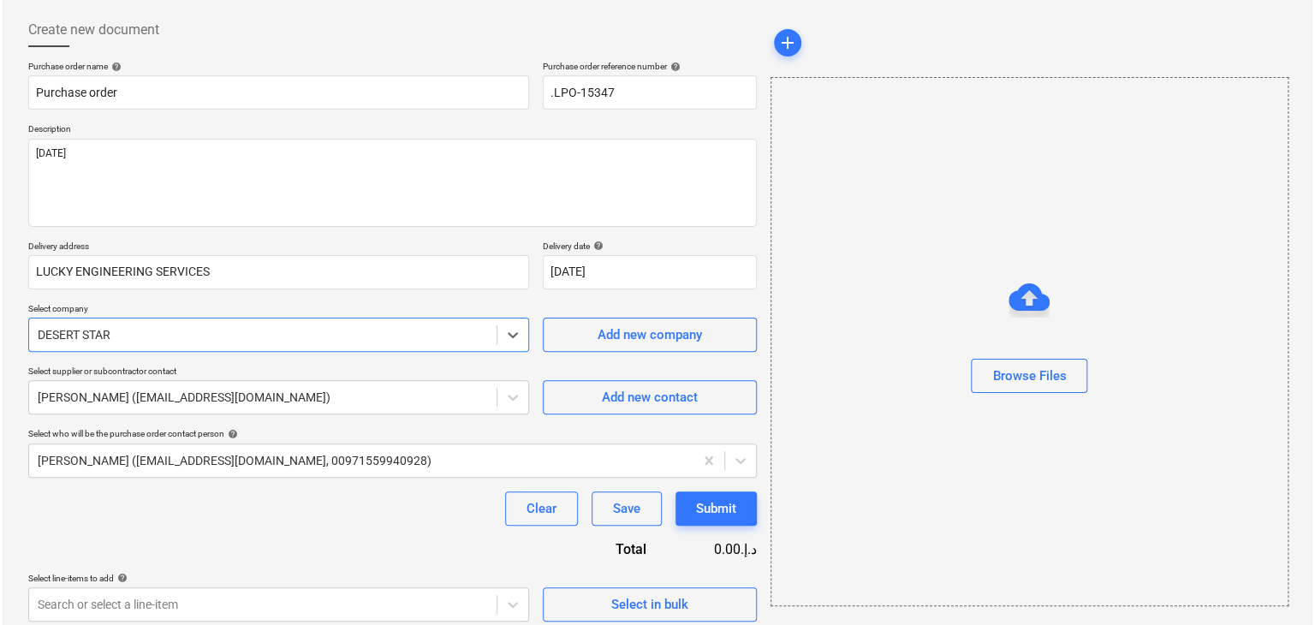
scroll to position [89, 0]
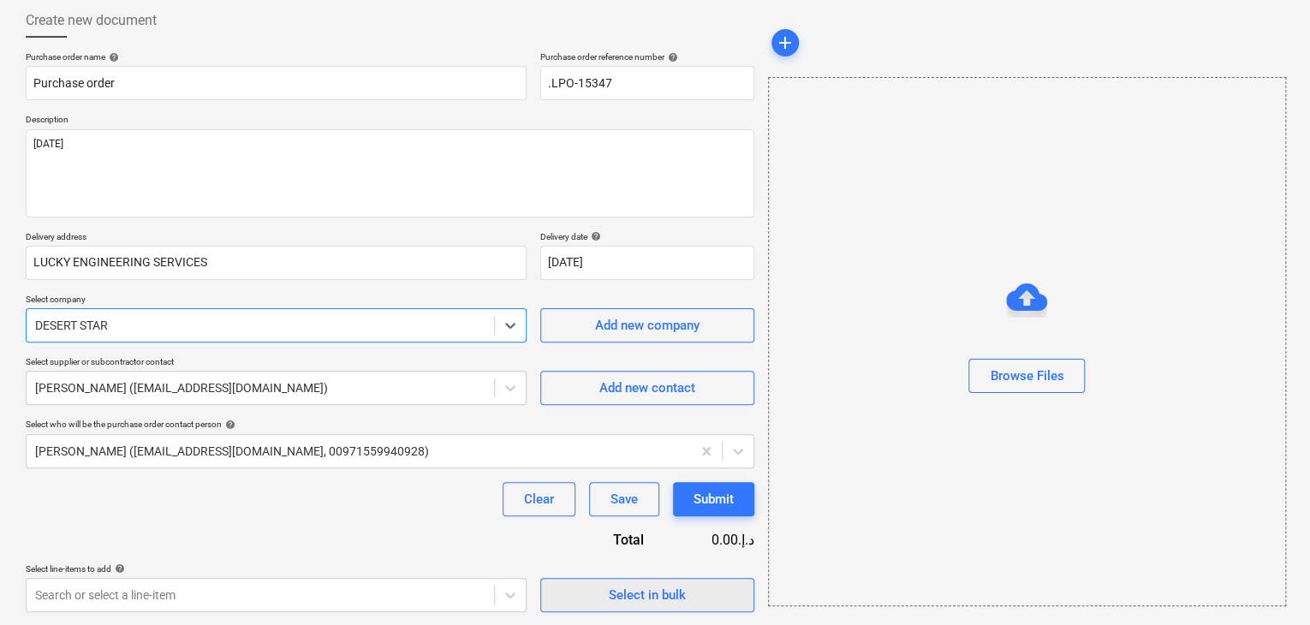
click at [614, 597] on div "Select in bulk" at bounding box center [647, 595] width 77 height 22
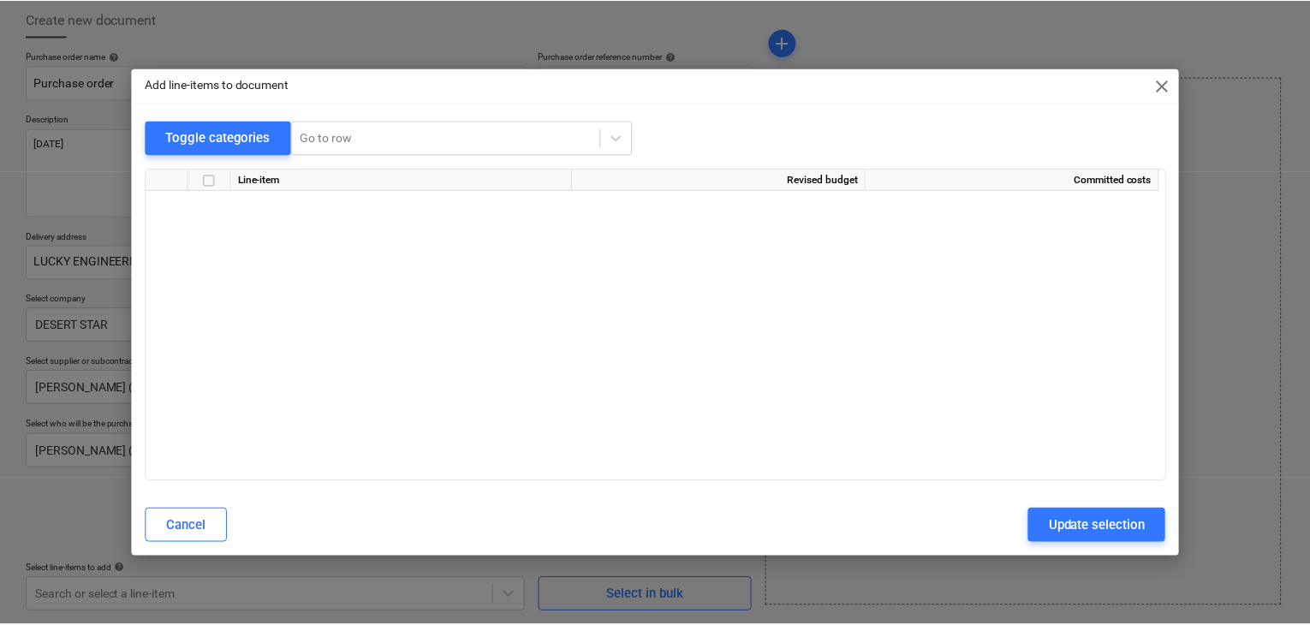
scroll to position [7372, 0]
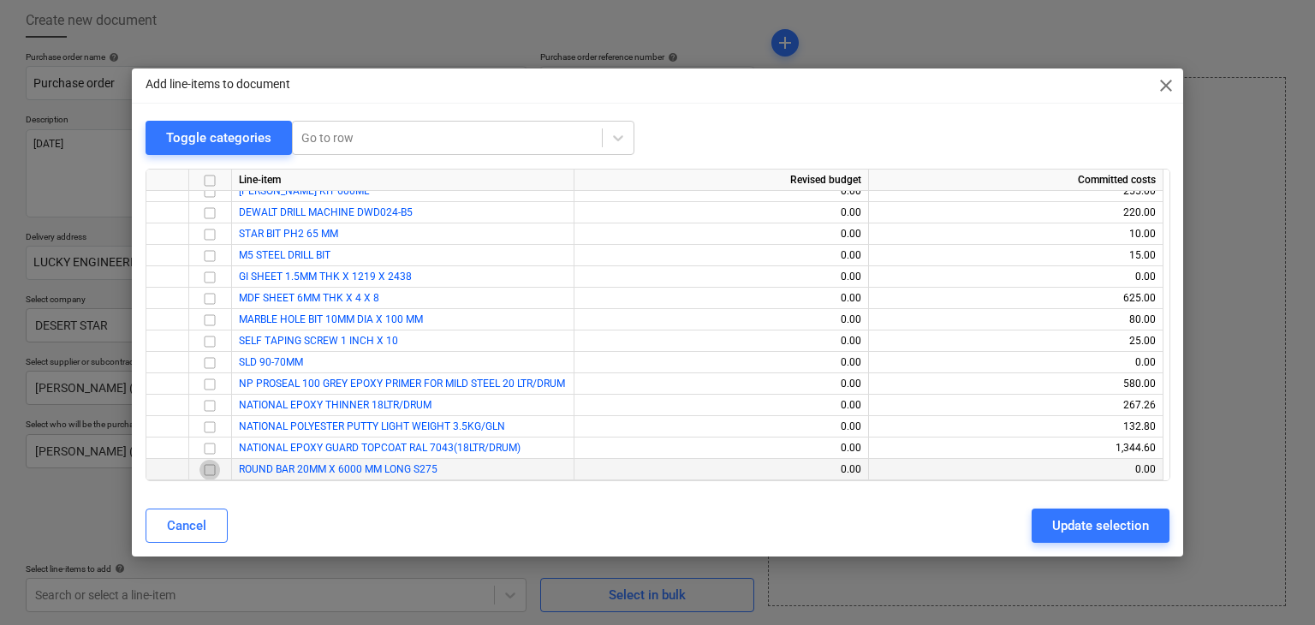
click at [205, 471] on input "checkbox" at bounding box center [209, 470] width 21 height 21
click at [1092, 525] on div "Update selection" at bounding box center [1100, 525] width 97 height 22
type textarea "x"
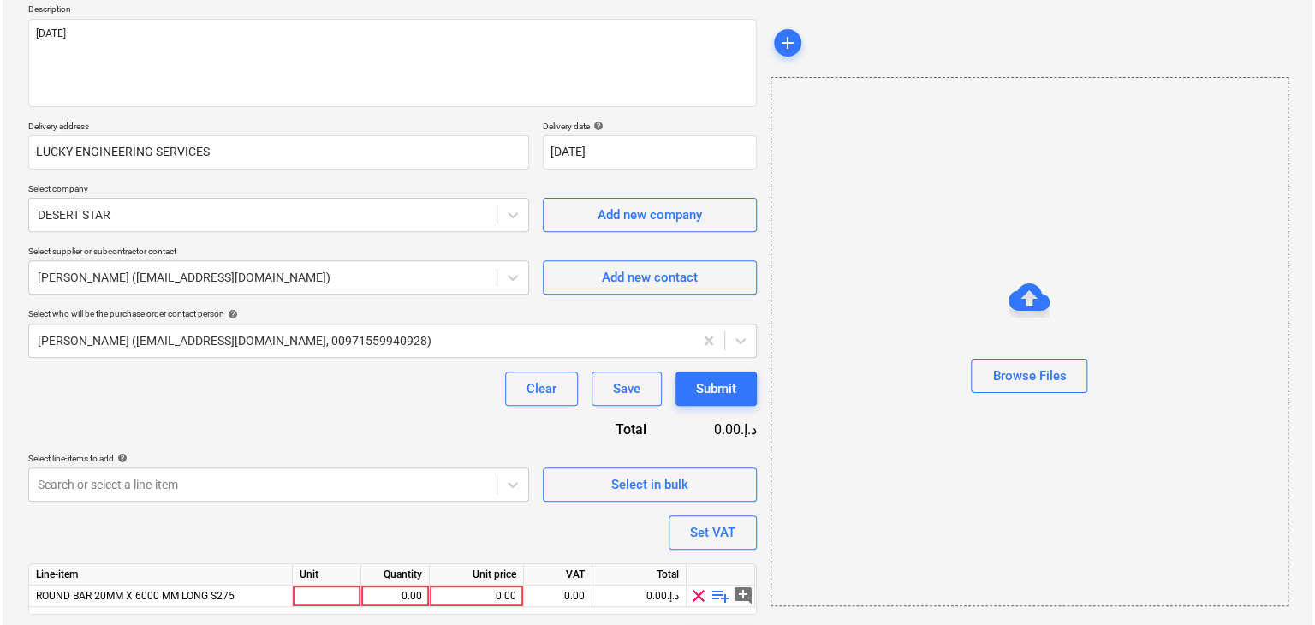
scroll to position [250, 0]
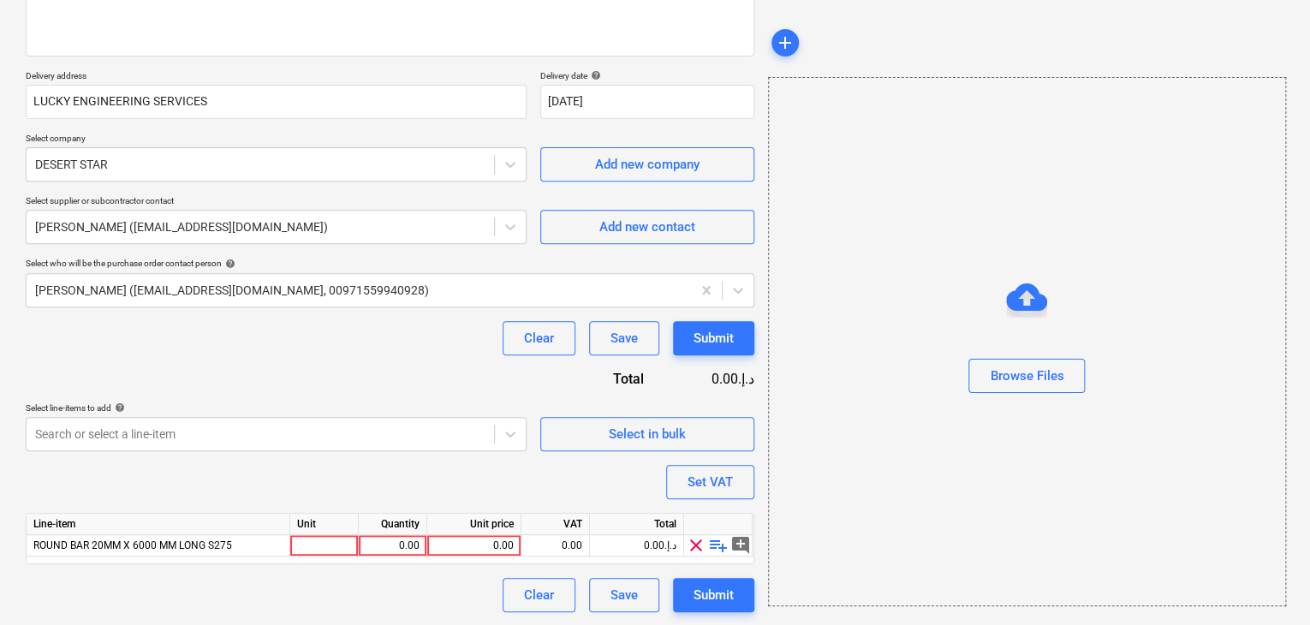
click at [298, 532] on div "Unit" at bounding box center [324, 524] width 68 height 21
click at [301, 543] on div at bounding box center [324, 545] width 68 height 21
type input "NOS"
type textarea "x"
click at [380, 546] on div "0.00" at bounding box center [393, 545] width 54 height 21
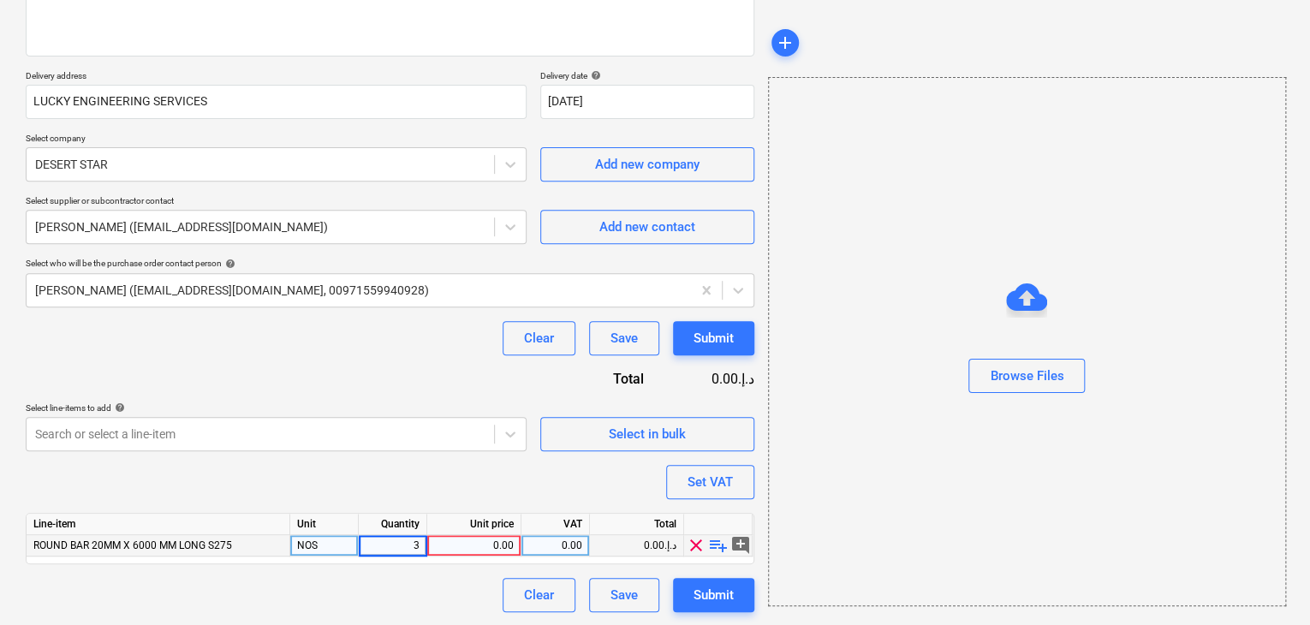
type input "36"
type textarea "x"
click at [439, 542] on div "0.00" at bounding box center [474, 545] width 80 height 21
type input "47"
type textarea "x"
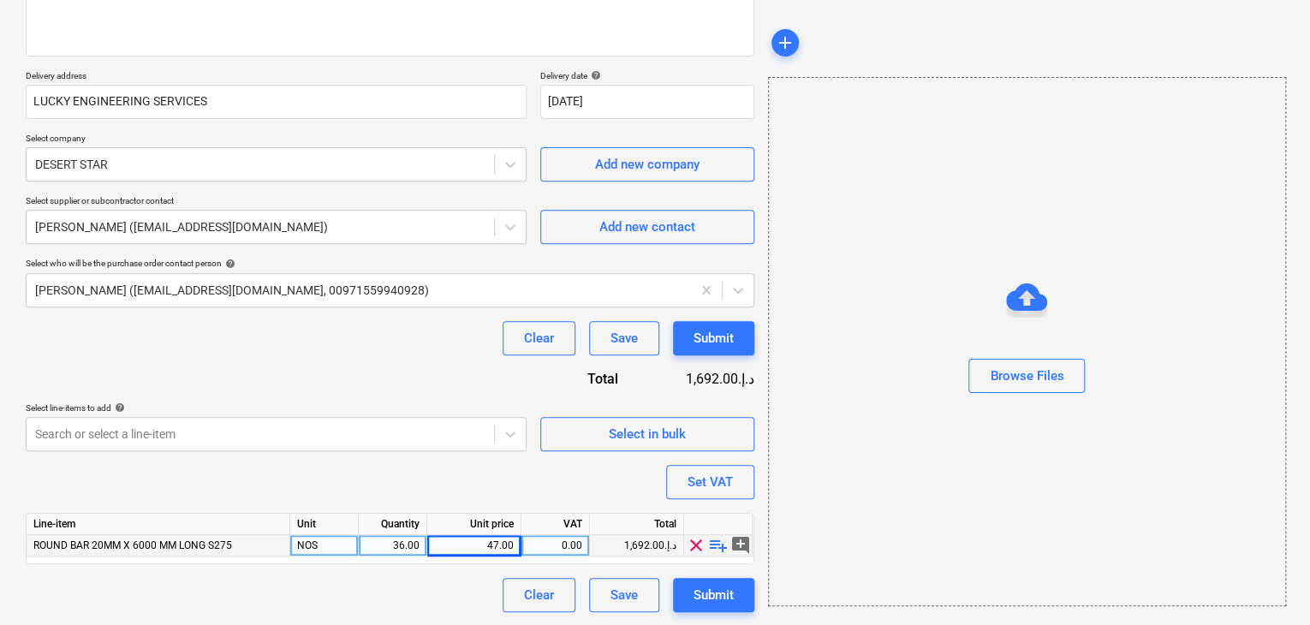
click at [853, 440] on div "Browse Files" at bounding box center [1027, 341] width 518 height 529
click at [719, 478] on div "Set VAT" at bounding box center [709, 482] width 45 height 22
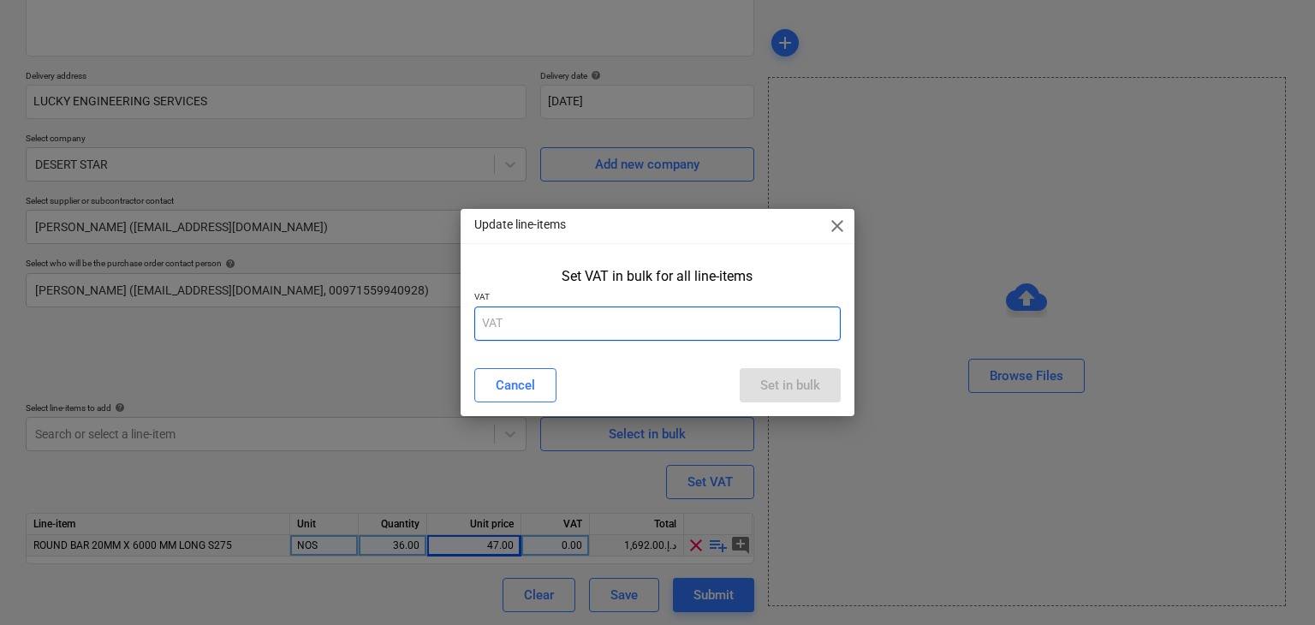
click at [612, 332] on input "text" at bounding box center [657, 323] width 367 height 34
type input "5"
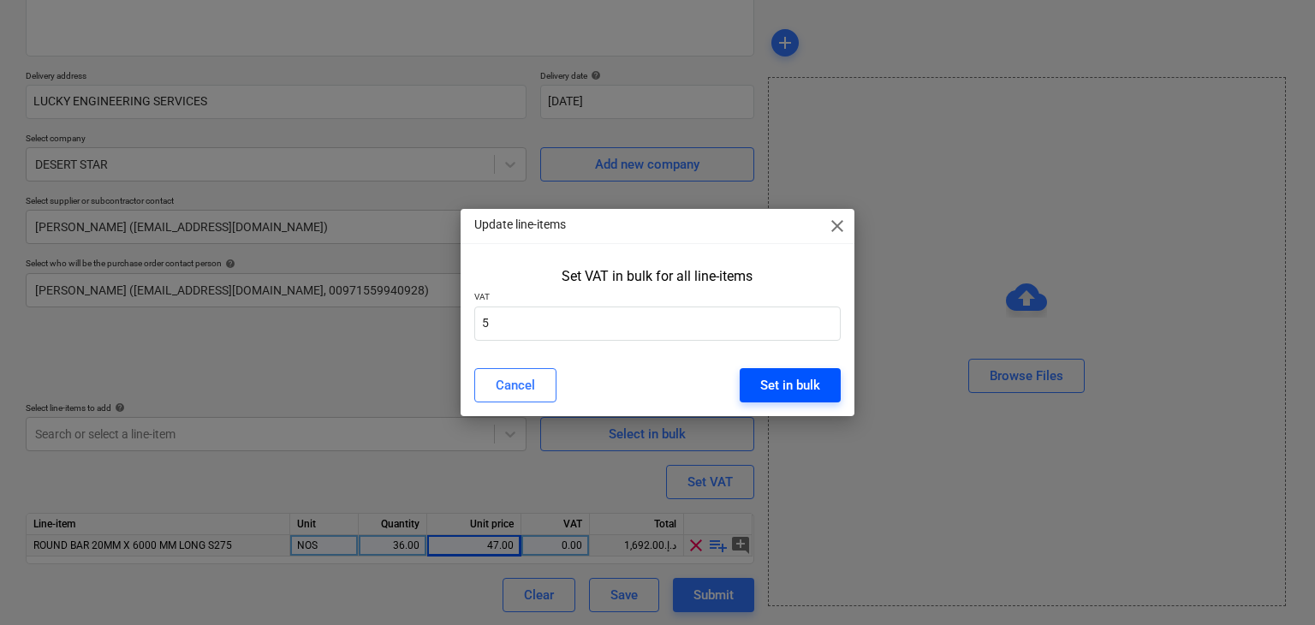
click at [792, 377] on div "Set in bulk" at bounding box center [790, 385] width 60 height 22
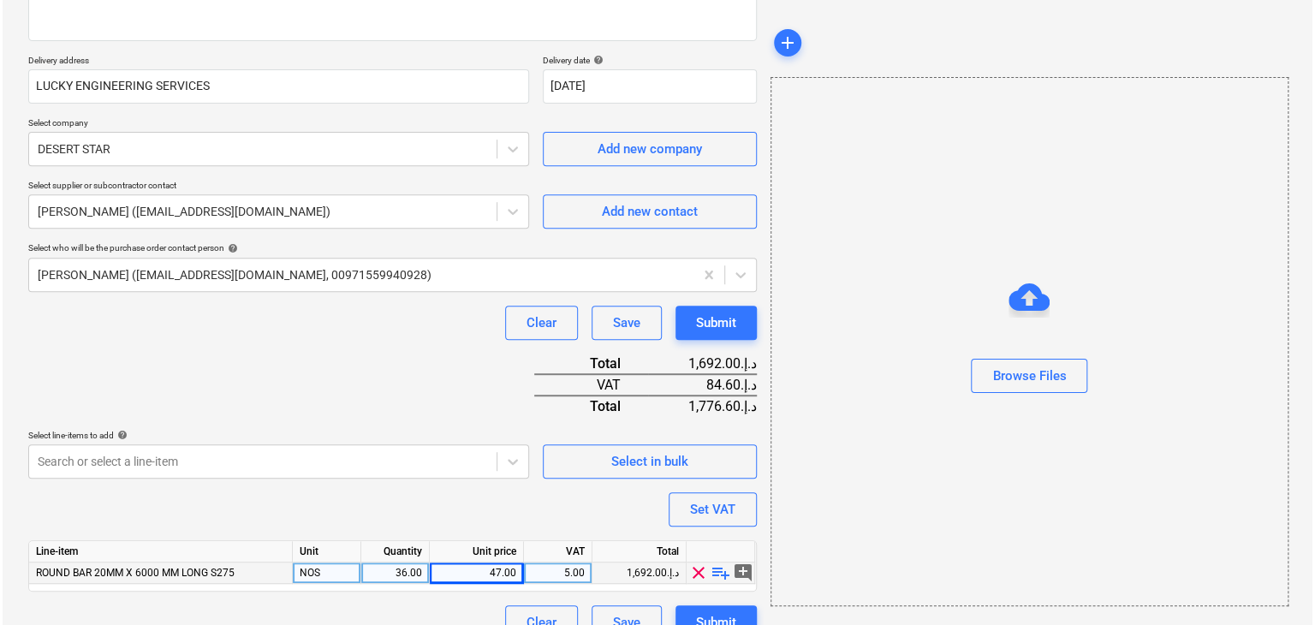
scroll to position [293, 0]
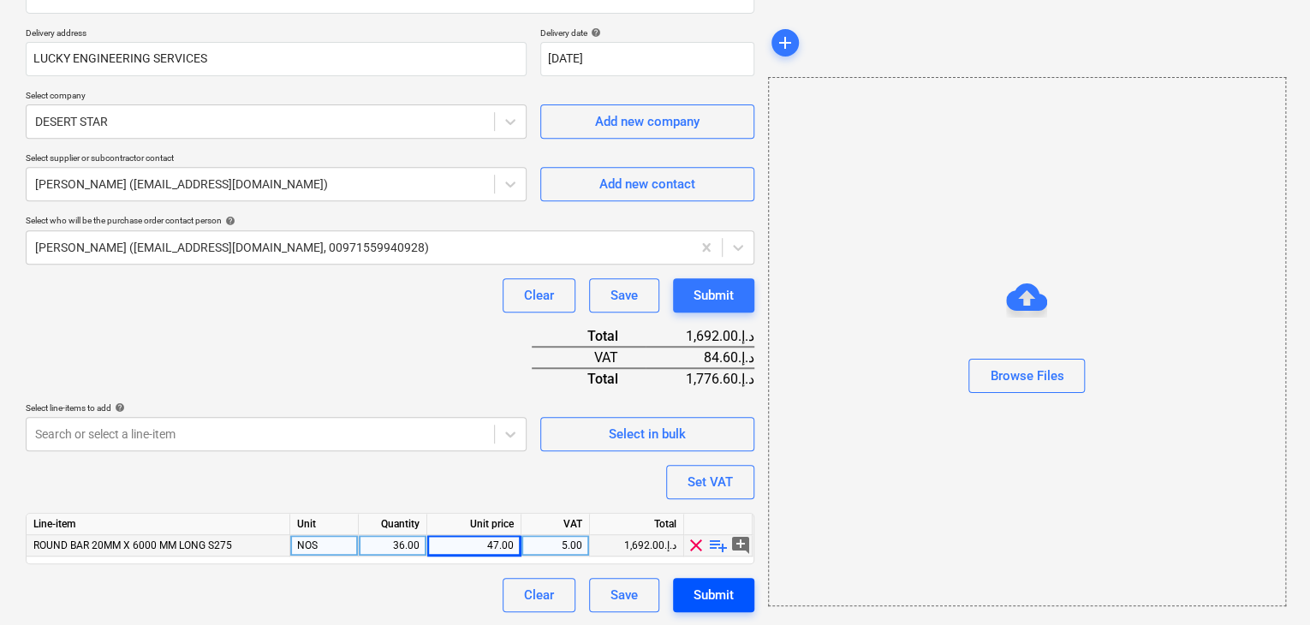
click at [688, 587] on button "Submit" at bounding box center [713, 595] width 81 height 34
type textarea "x"
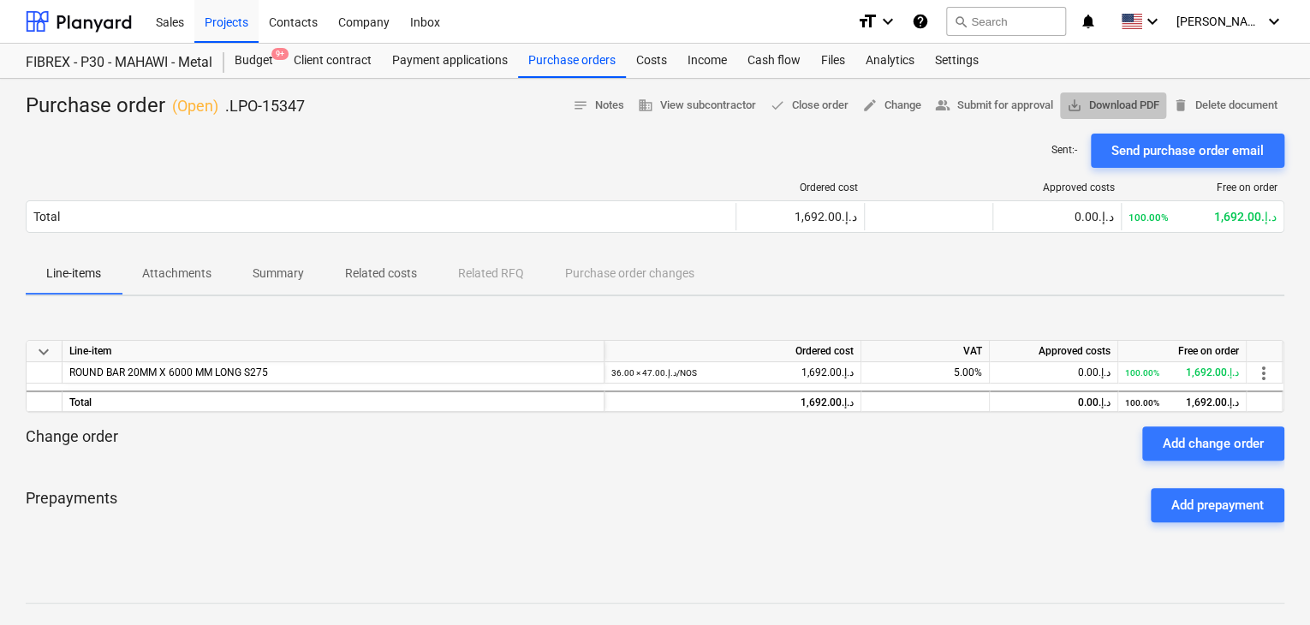
click at [1119, 98] on span "save_alt Download PDF" at bounding box center [1113, 106] width 92 height 20
